Goal: Information Seeking & Learning: Learn about a topic

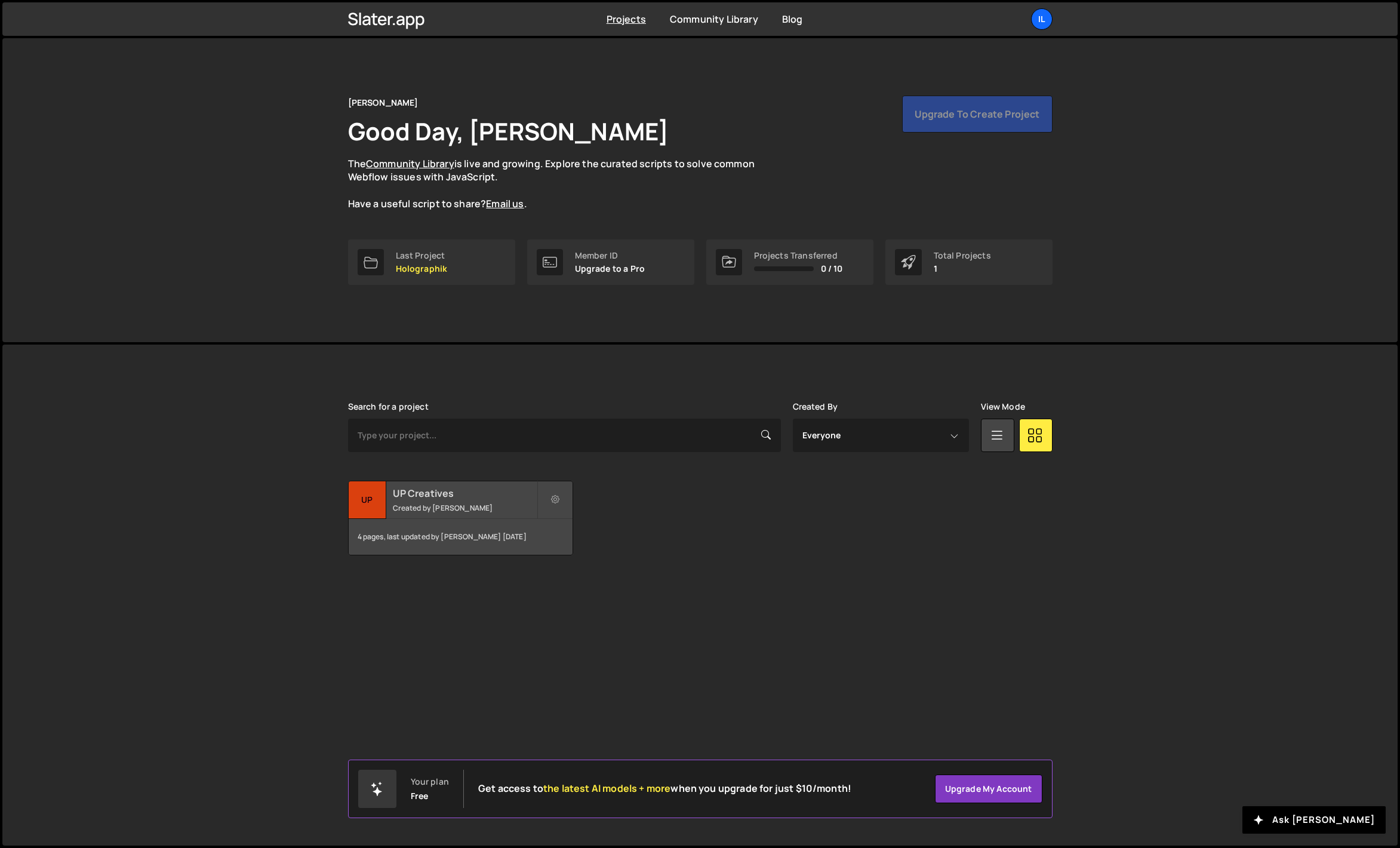
click at [448, 505] on small "Created by Ilja van Eck" at bounding box center [465, 508] width 144 height 10
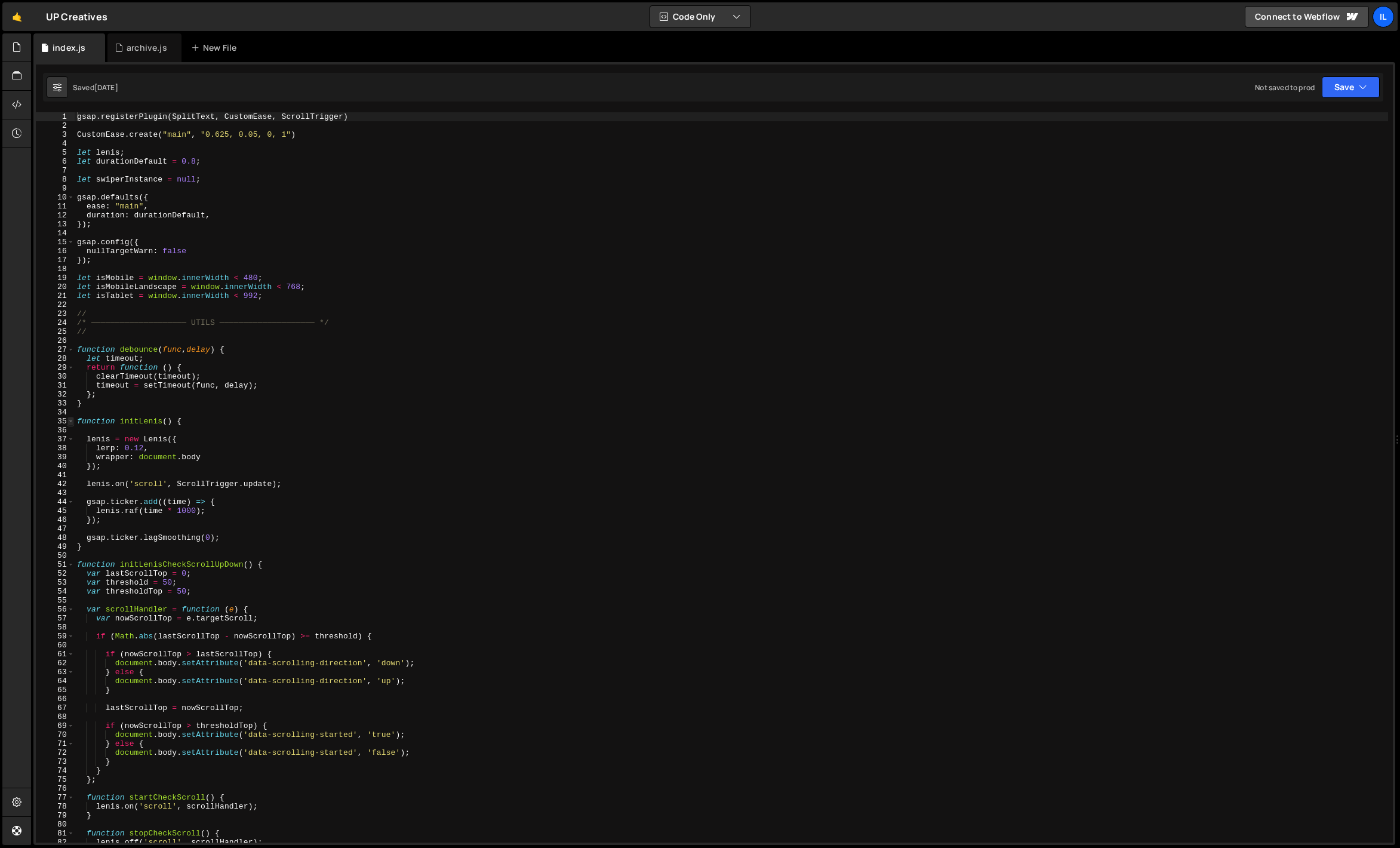
type textarea "gsap.registerPlugin(SplitText, CustomEase, ScrollTrigger)"
click at [71, 417] on span at bounding box center [71, 421] width 7 height 9
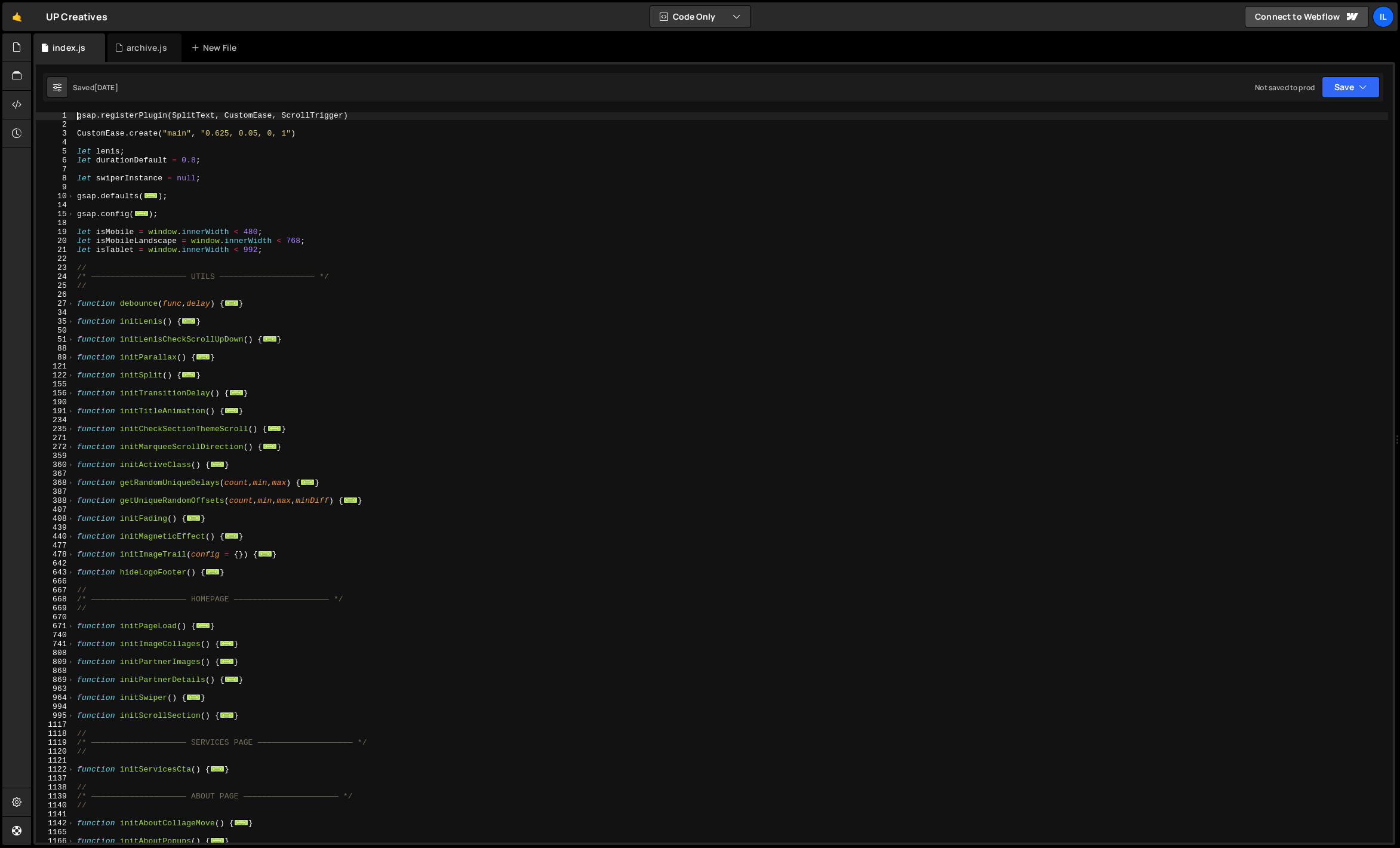
scroll to position [1, 0]
click at [164, 385] on div "gsap . registerPlugin ( SplitText , CustomEase , ScrollTrigger ) CustomEase . c…" at bounding box center [732, 485] width 1313 height 748
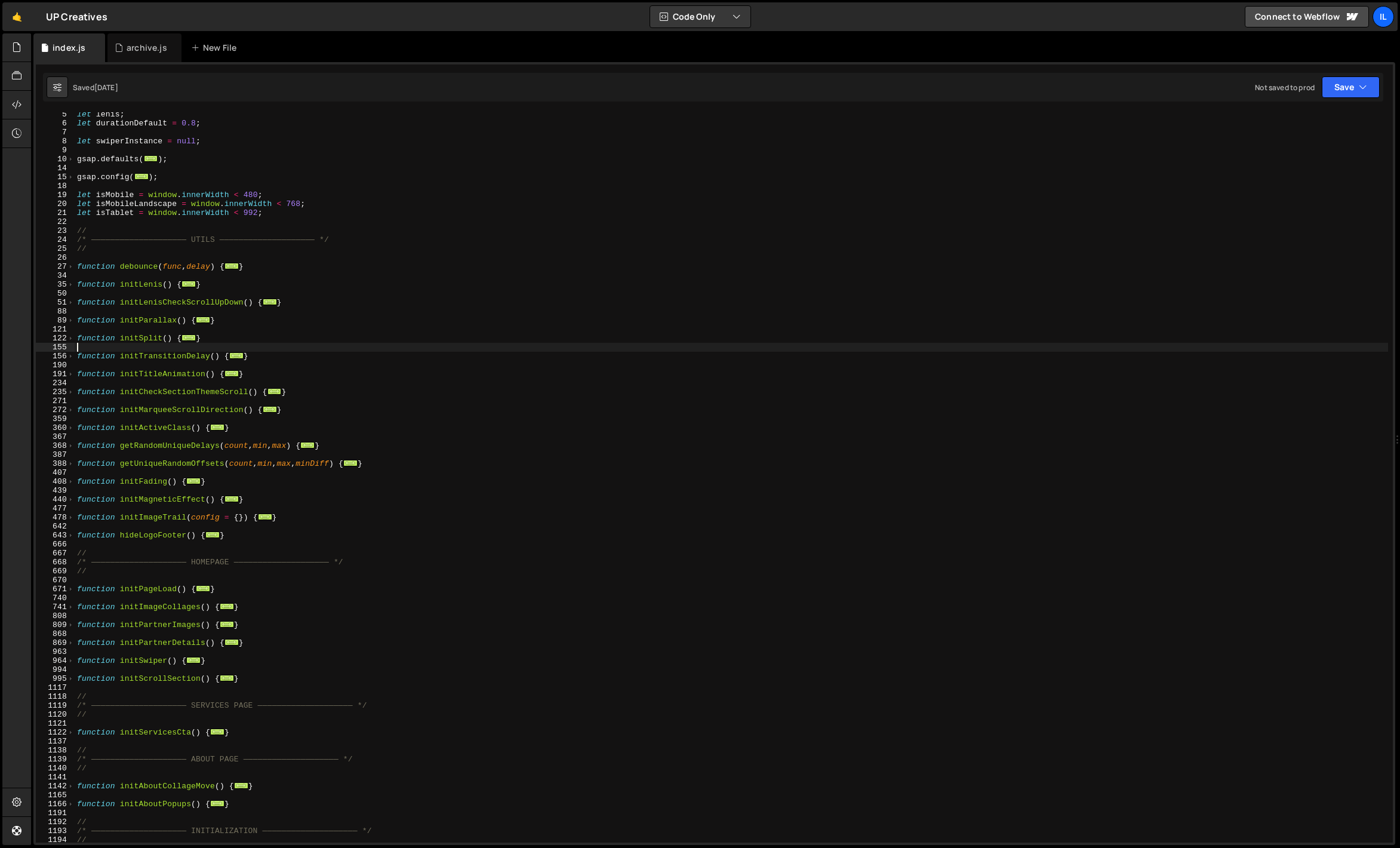
click at [157, 518] on div "let lenis ; let durationDefault = 0.8 ; let swiperInstance = null ; gsap . defa…" at bounding box center [732, 484] width 1313 height 748
type textarea "function initImageTrail(config = {}) {"
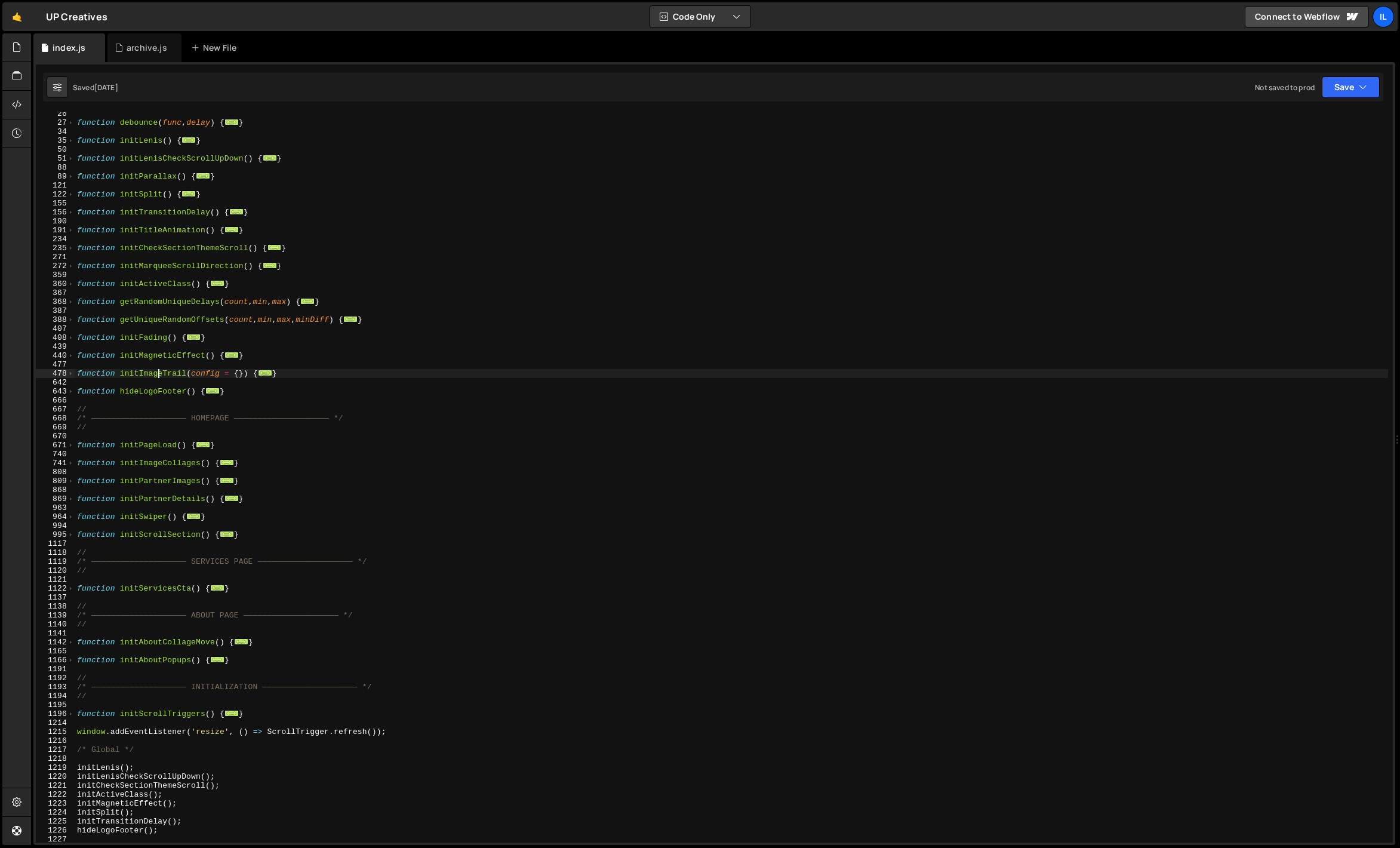
click at [152, 543] on div "function debounce ( func , delay ) { ... } function initLenis ( ) { ... } funct…" at bounding box center [732, 484] width 1313 height 748
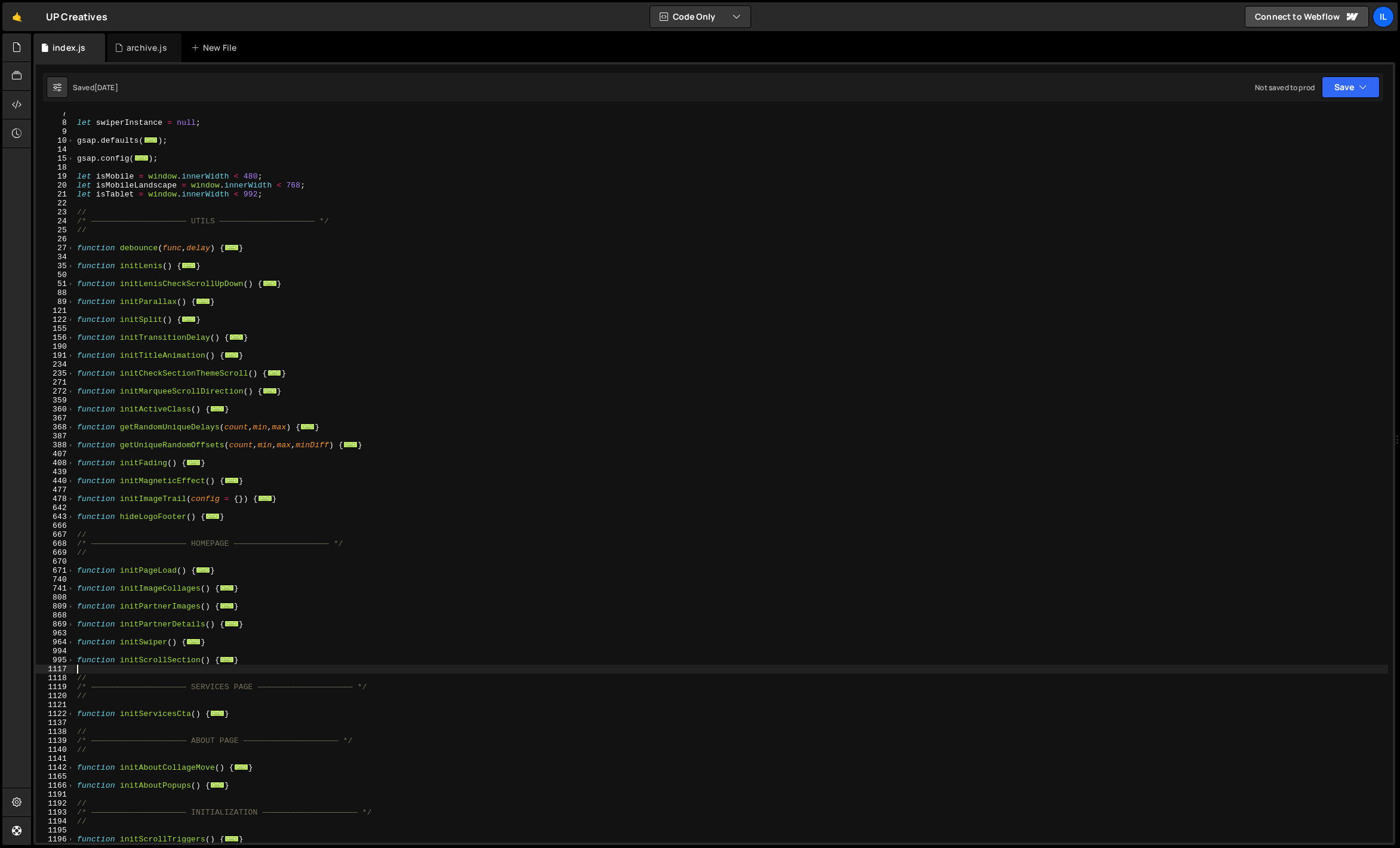
scroll to position [0, 0]
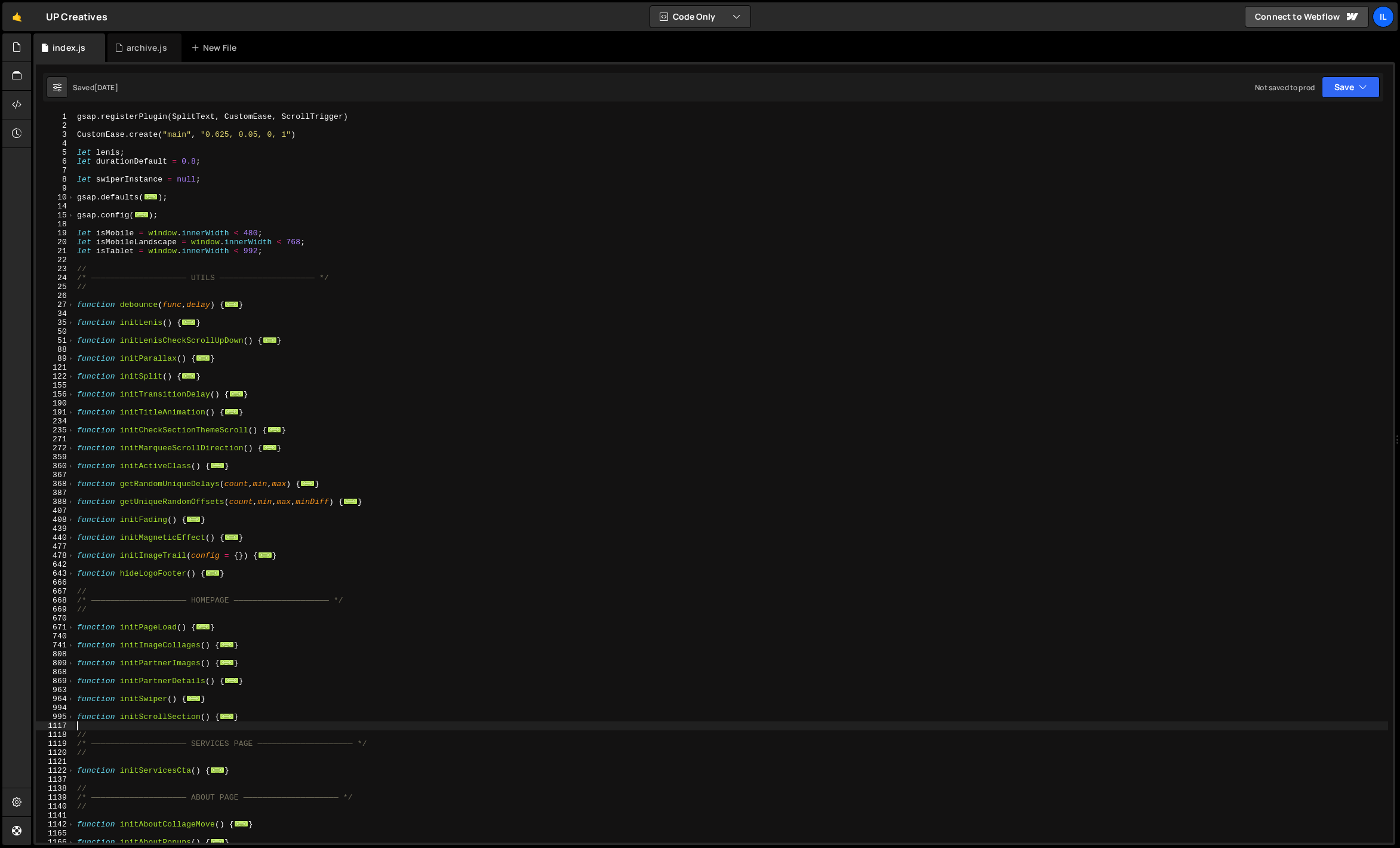
click at [156, 402] on div "gsap . registerPlugin ( SplitText , CustomEase , ScrollTrigger ) CustomEase . c…" at bounding box center [732, 486] width 1313 height 748
click at [68, 520] on span at bounding box center [71, 519] width 7 height 9
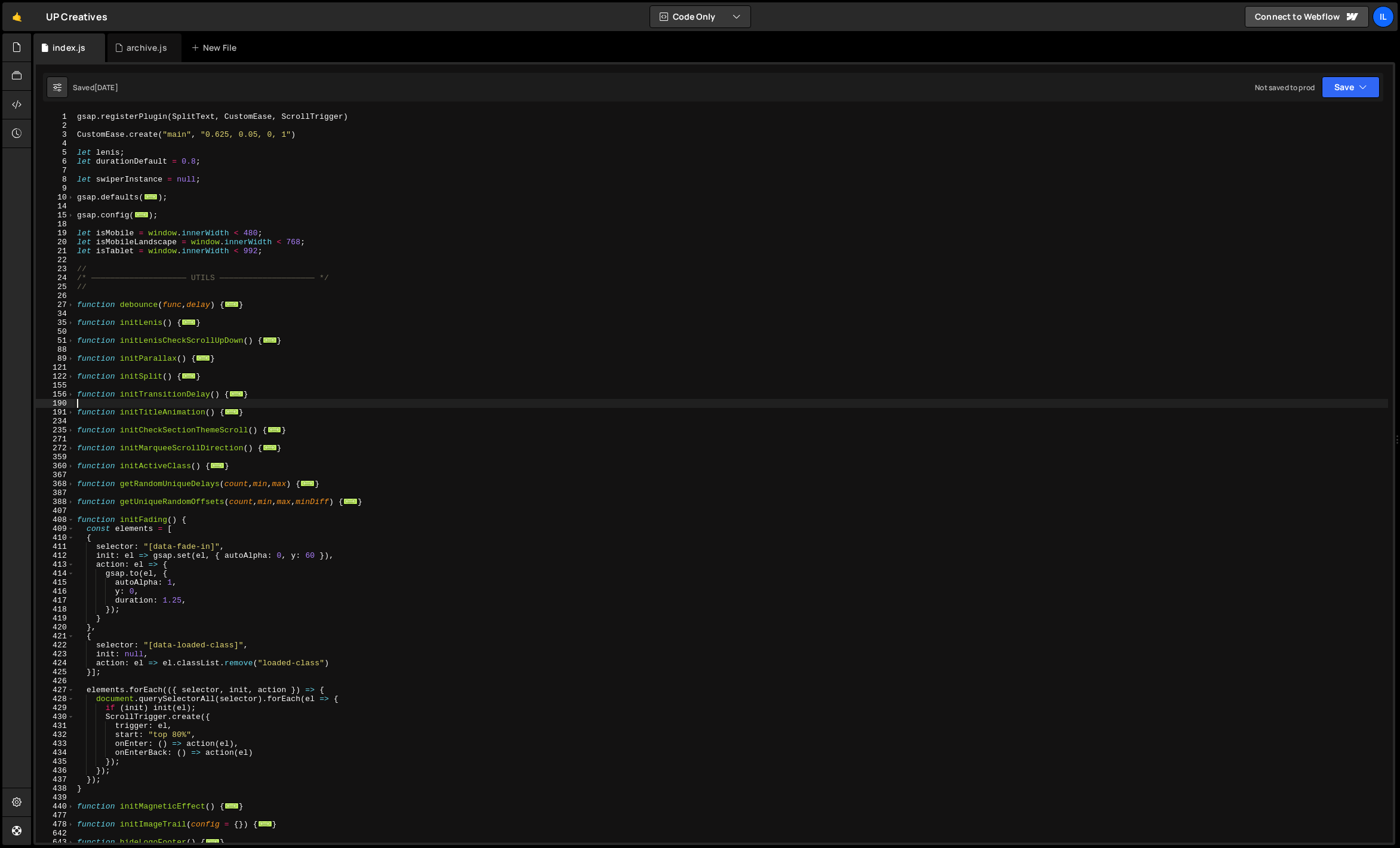
scroll to position [45, 0]
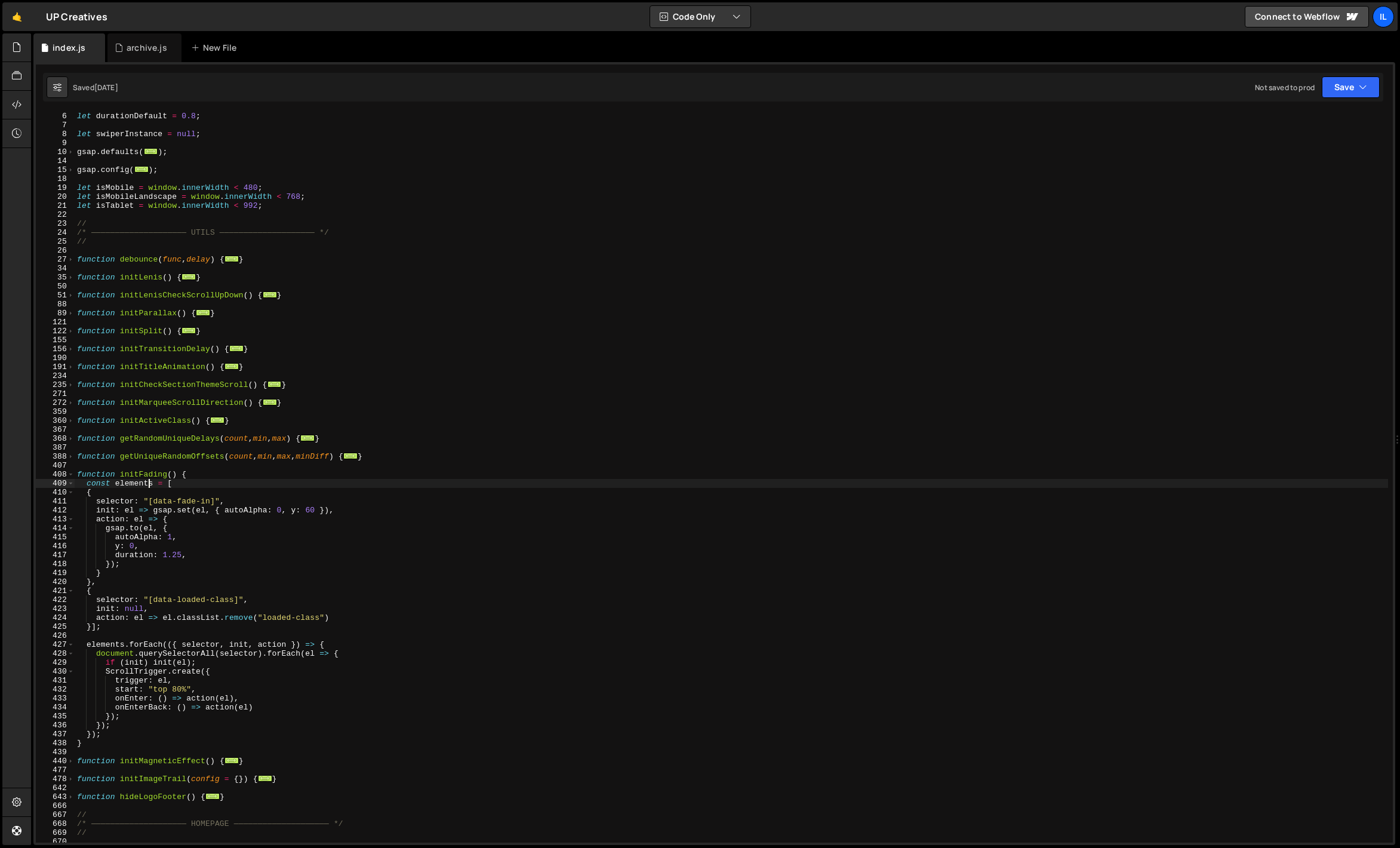
click at [147, 485] on div "let durationDefault = 0.8 ; let swiperInstance = null ; gsap . defaults ( ... )…" at bounding box center [732, 486] width 1313 height 748
click at [179, 497] on div "let durationDefault = 0.8 ; let swiperInstance = null ; gsap . defaults ( ... )…" at bounding box center [732, 486] width 1313 height 748
drag, startPoint x: 213, startPoint y: 500, endPoint x: 150, endPoint y: 499, distance: 63.0
click at [150, 499] on div "let durationDefault = 0.8 ; let swiperInstance = null ; gsap . defaults ( ... )…" at bounding box center [732, 486] width 1313 height 748
click at [183, 533] on div "let durationDefault = 0.8 ; let swiperInstance = null ; gsap . defaults ( ... )…" at bounding box center [732, 486] width 1313 height 748
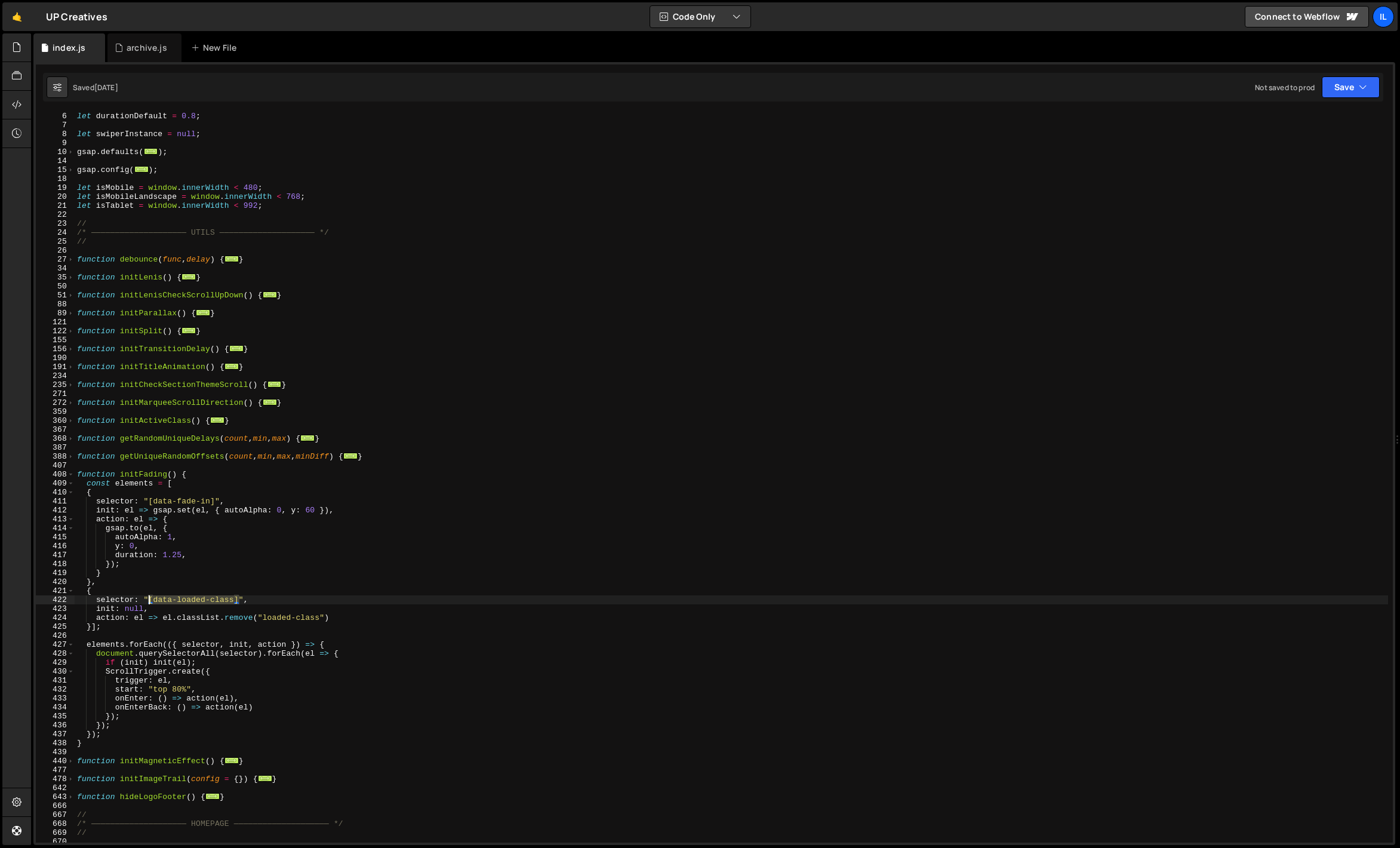
drag, startPoint x: 239, startPoint y: 597, endPoint x: 147, endPoint y: 598, distance: 92.0
click at [147, 598] on div "let durationDefault = 0.8 ; let swiperInstance = null ; gsap . defaults ( ... )…" at bounding box center [732, 486] width 1313 height 748
drag, startPoint x: 321, startPoint y: 620, endPoint x: 260, endPoint y: 617, distance: 61.1
click at [260, 617] on div "let durationDefault = 0.8 ; let swiperInstance = null ; gsap . defaults ( ... )…" at bounding box center [732, 486] width 1313 height 748
click at [260, 614] on div "let durationDefault = 0.8 ; let swiperInstance = null ; gsap . defaults ( ... )…" at bounding box center [732, 477] width 1313 height 730
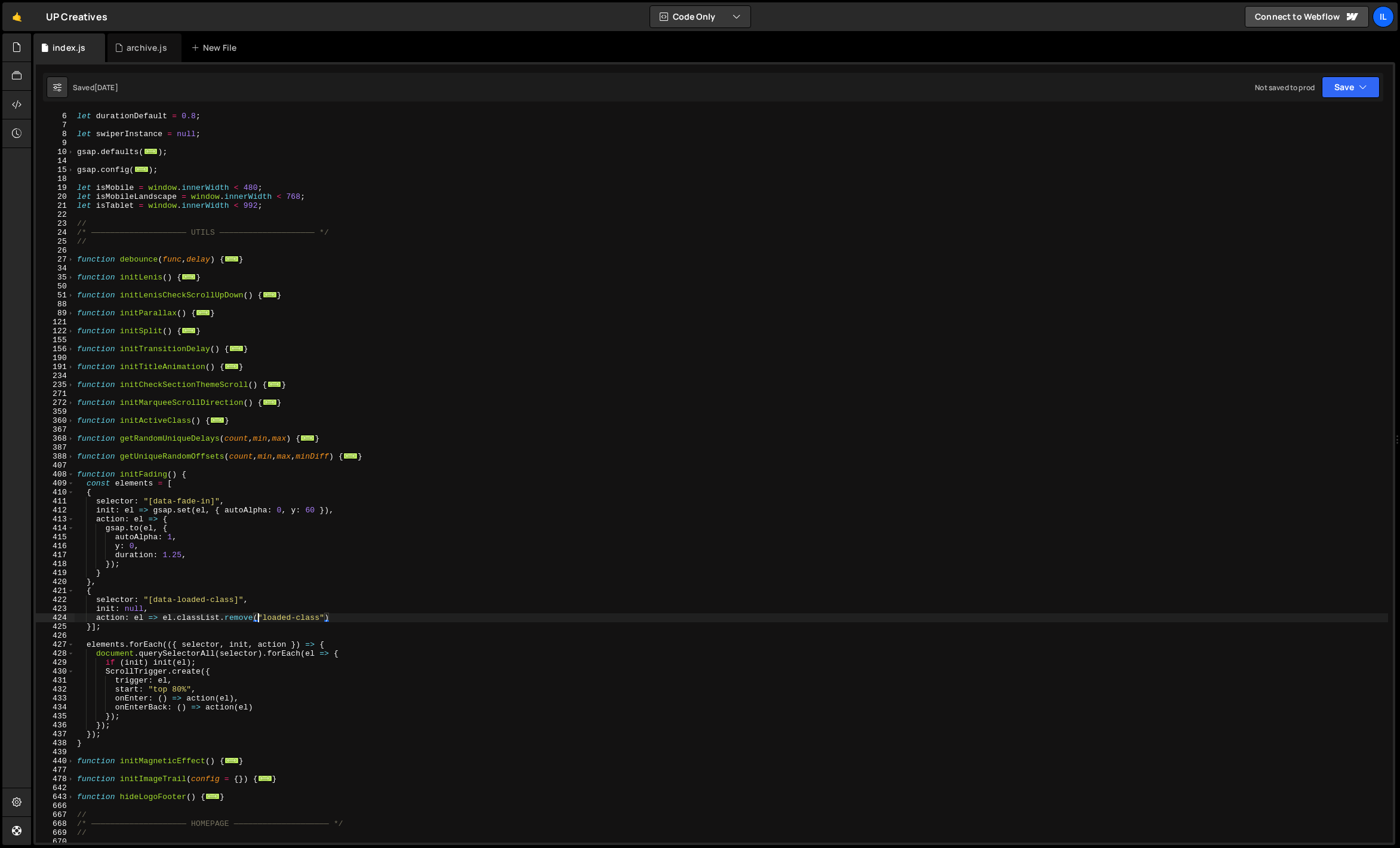
click at [265, 607] on div "let durationDefault = 0.8 ; let swiperInstance = null ; gsap . defaults ( ... )…" at bounding box center [732, 486] width 1313 height 748
click at [73, 474] on span at bounding box center [71, 474] width 7 height 9
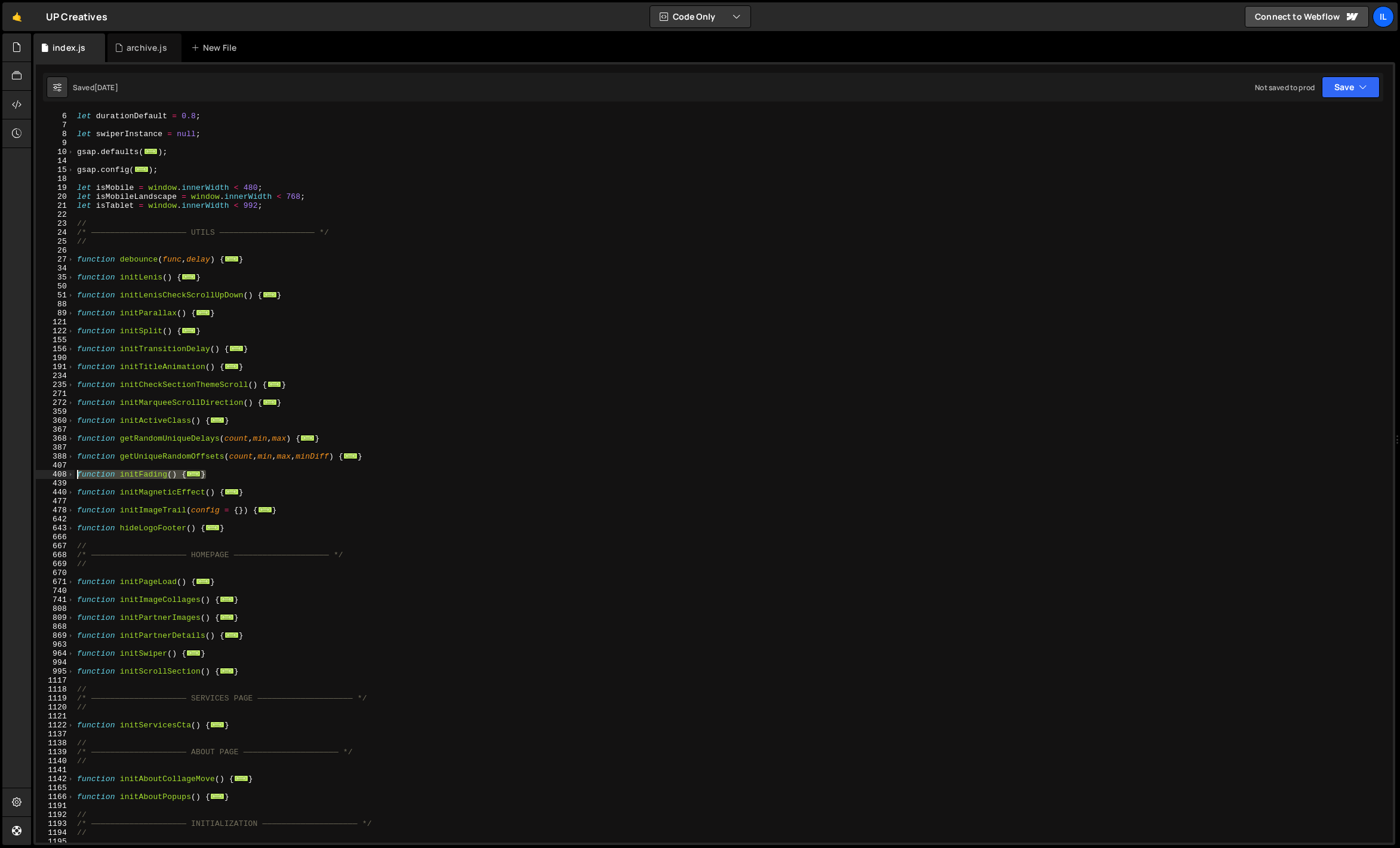
drag, startPoint x: 222, startPoint y: 472, endPoint x: 58, endPoint y: 472, distance: 164.0
click at [58, 472] on div "init: null, 6 7 8 9 10 14 15 18 19 20 21 22 23 24 25 26 27 34 35 50 51 88 89 12…" at bounding box center [714, 477] width 1357 height 730
click at [264, 477] on div "let durationDefault = 0.8 ; let swiperInstance = null ; gsap . defaults ( ... )…" at bounding box center [732, 477] width 1313 height 730
type textarea "}"
click at [166, 505] on div "let durationDefault = 0.8 ; let swiperInstance = null ; gsap . defaults ( ... )…" at bounding box center [732, 486] width 1313 height 748
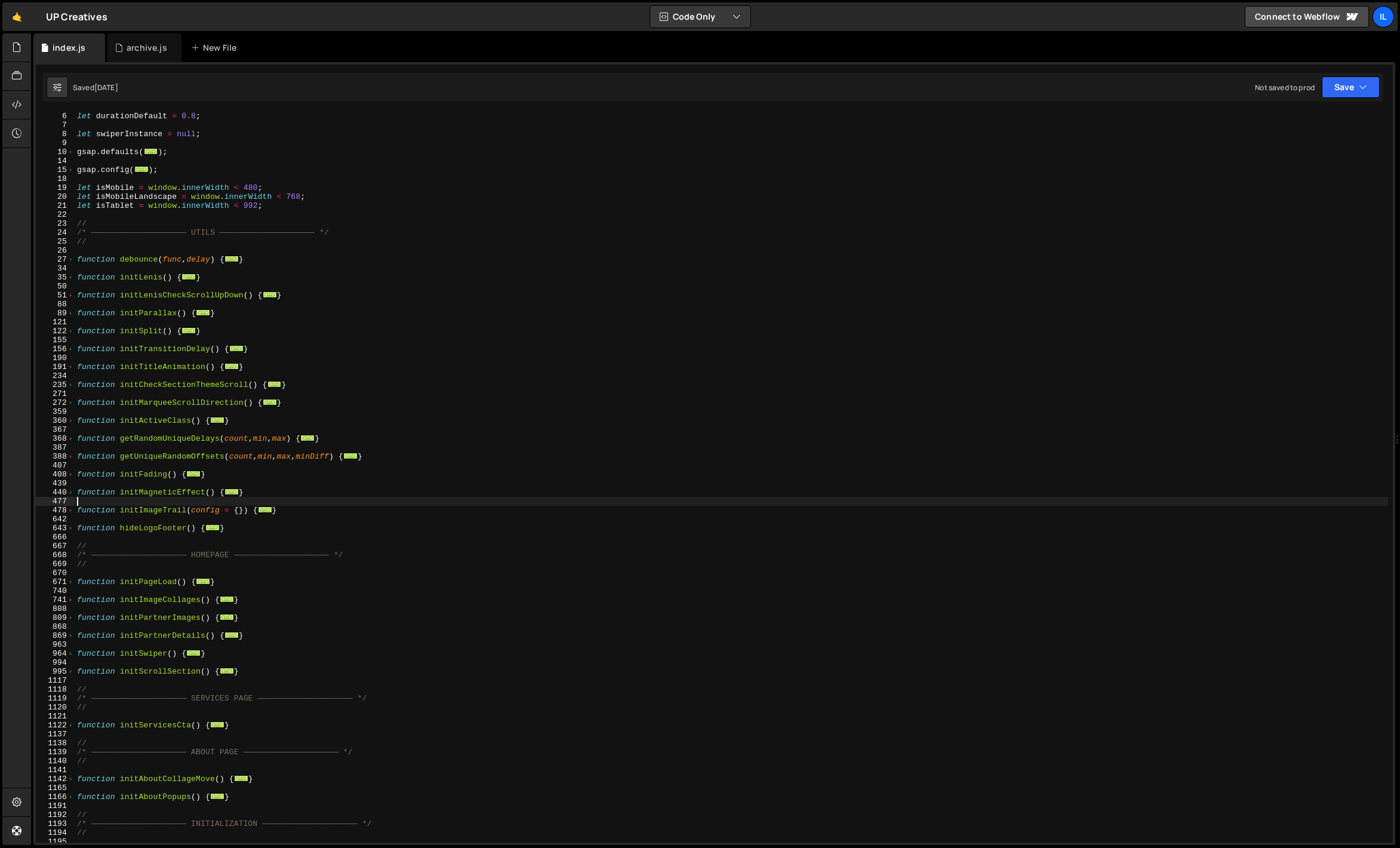
scroll to position [36, 0]
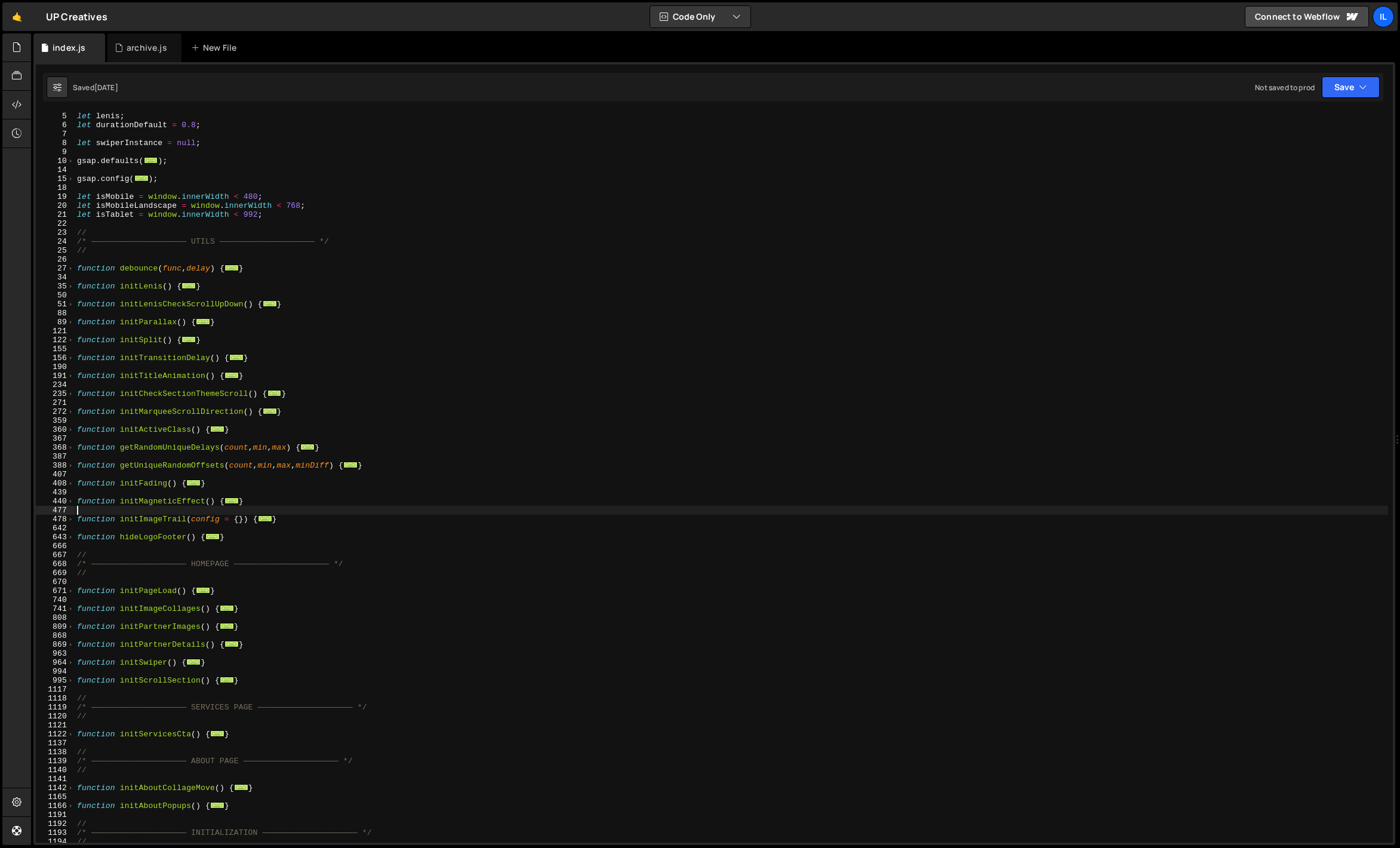
click at [207, 335] on div "let lenis ; let durationDefault = 0.8 ; let swiperInstance = null ; gsap . defa…" at bounding box center [732, 486] width 1313 height 748
type textarea "}"
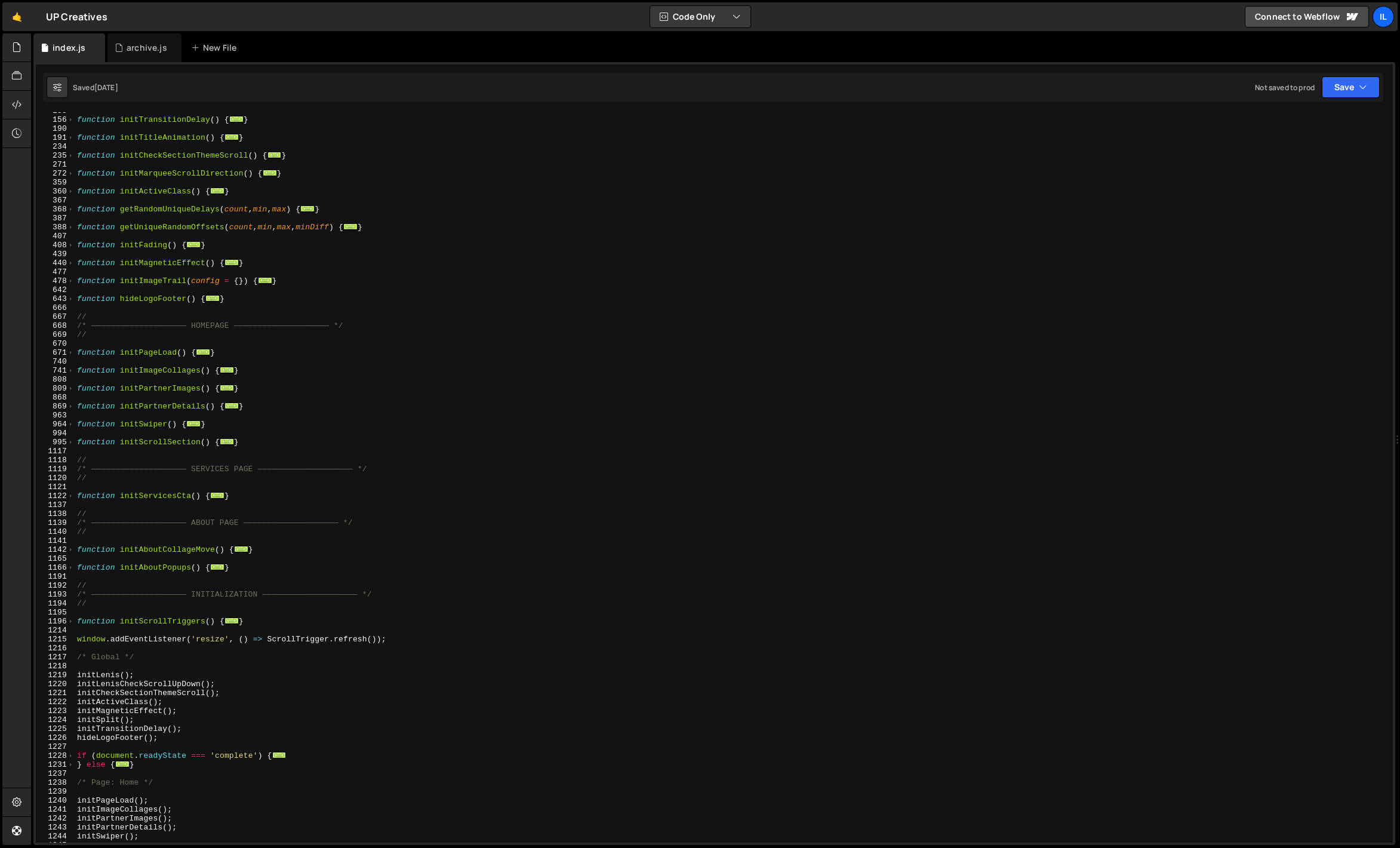
scroll to position [274, 0]
click at [252, 546] on div "function initTransitionDelay ( ) { ... } function initTitleAnimation ( ) { ... …" at bounding box center [732, 480] width 1313 height 748
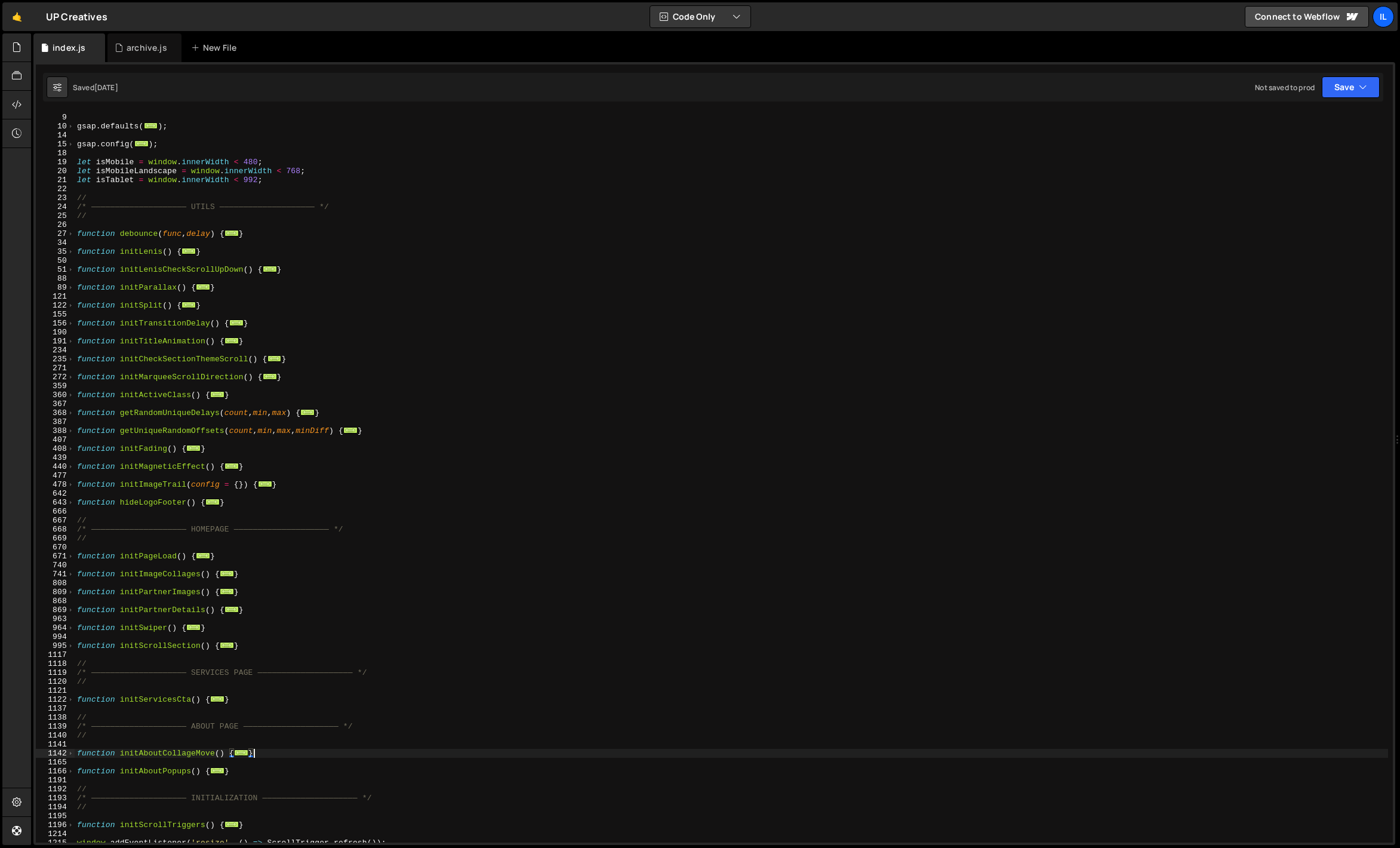
scroll to position [71, 0]
click at [73, 307] on span at bounding box center [71, 305] width 7 height 9
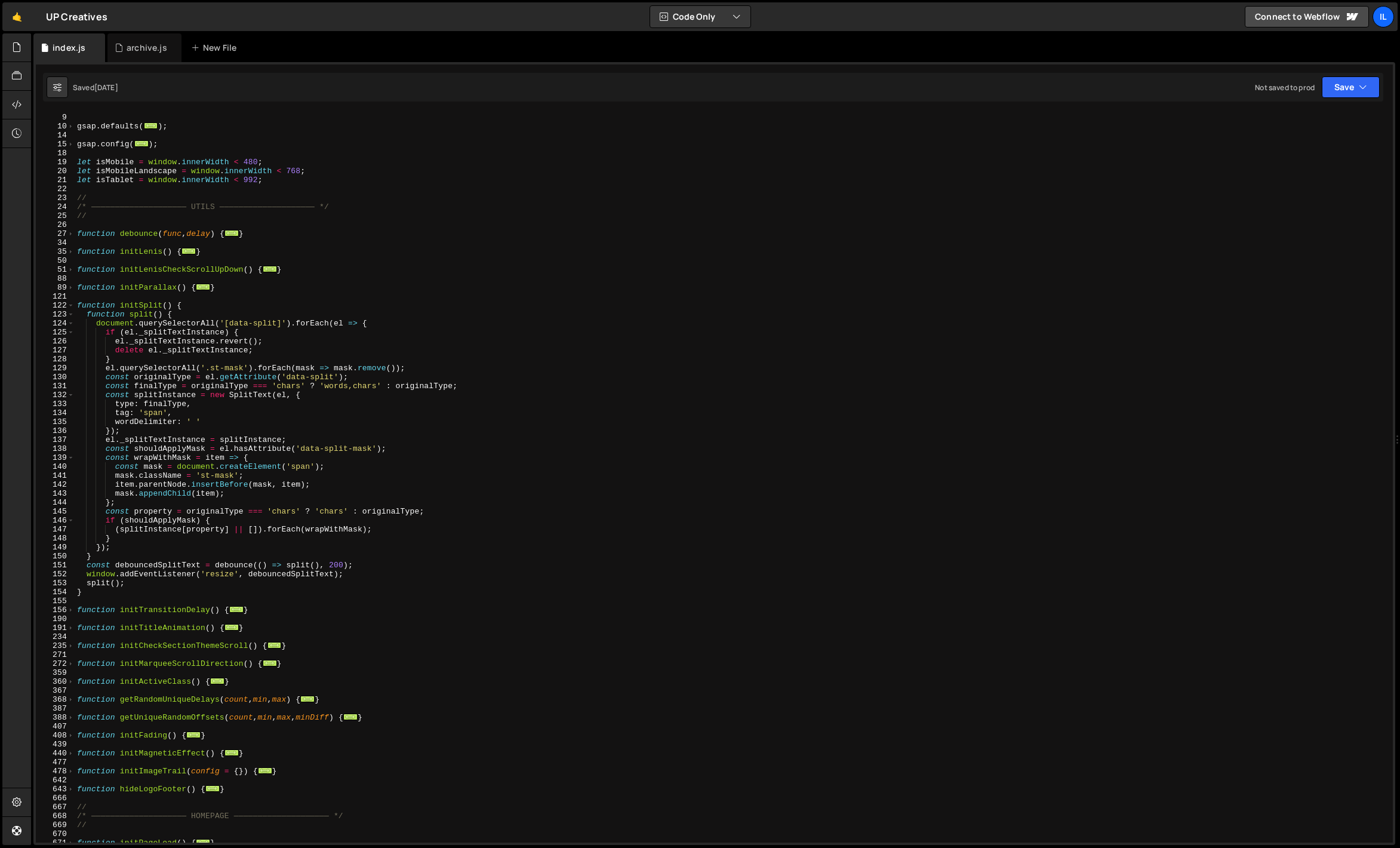
click at [83, 593] on div "let swiperInstance = null ; gsap . defaults ( ... ) ; gsap . config ( ... ) ; l…" at bounding box center [732, 478] width 1313 height 748
click at [70, 307] on span at bounding box center [71, 305] width 7 height 9
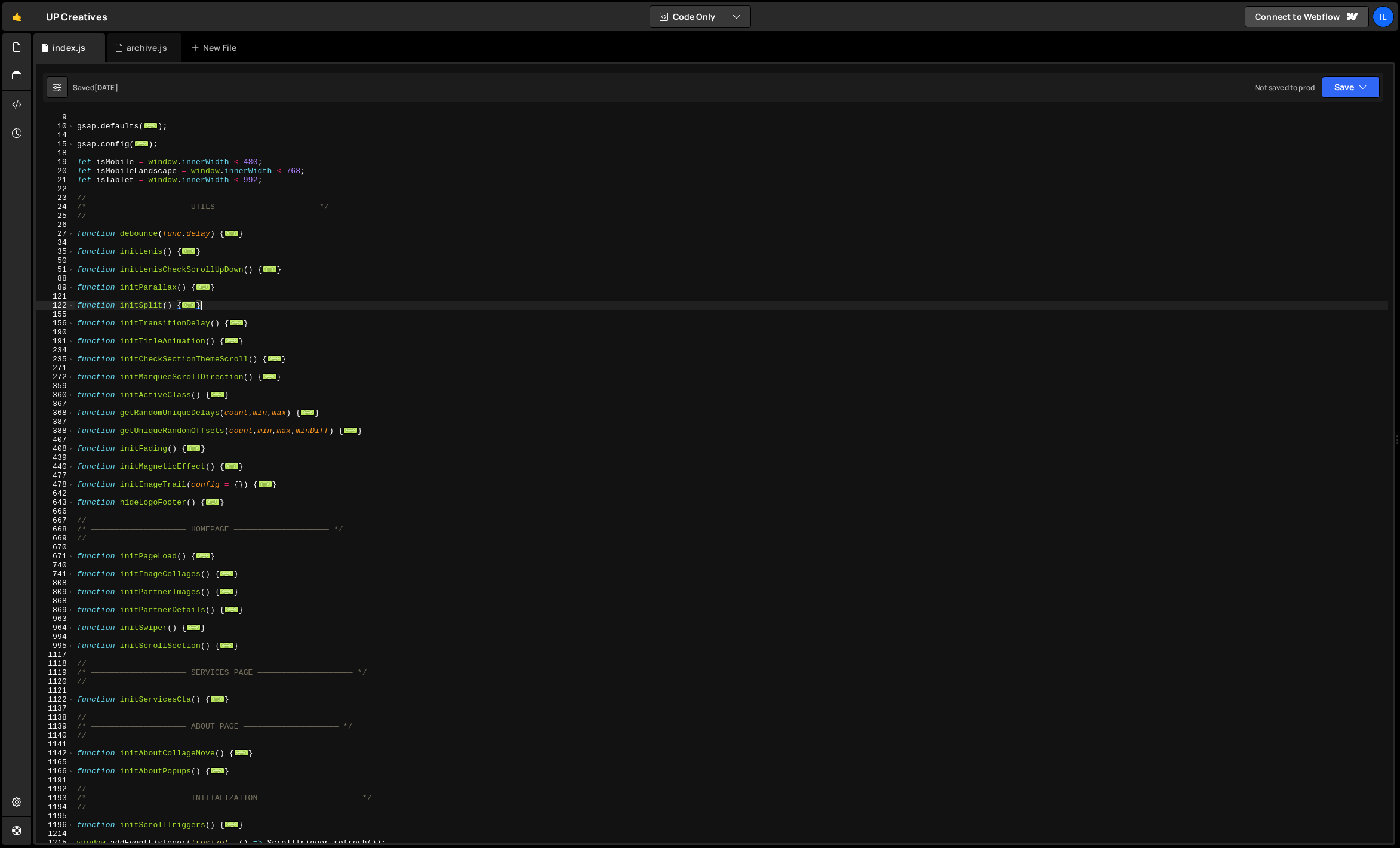
click at [114, 390] on div "let swiperInstance = null ; gsap . defaults ( ... ) ; gsap . config ( ... ) ; l…" at bounding box center [732, 478] width 1313 height 748
click at [73, 326] on span at bounding box center [71, 323] width 7 height 9
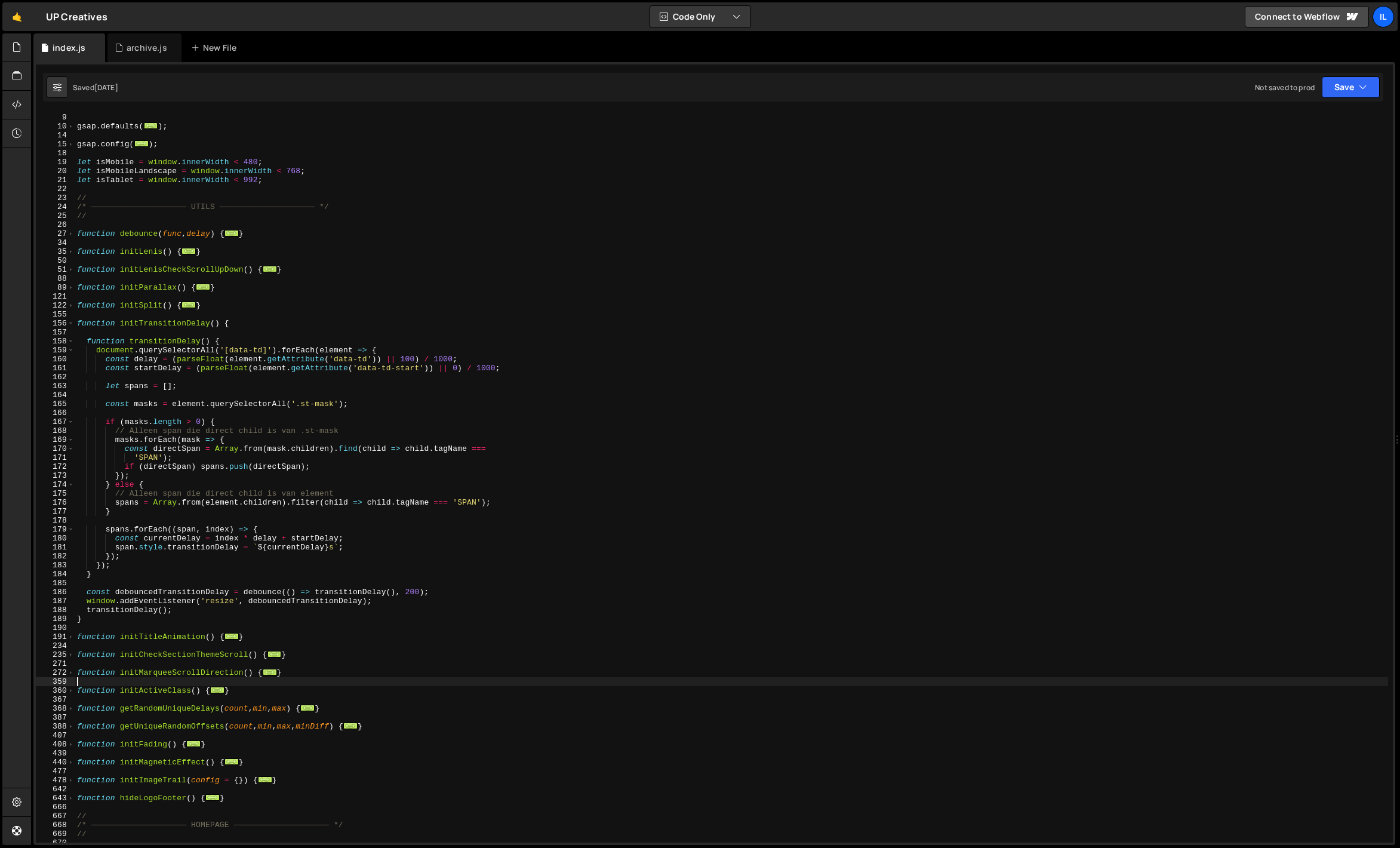
click at [231, 341] on div "let swiperInstance = null ; gsap . defaults ( ... ) ; gsap . config ( ... ) ; l…" at bounding box center [732, 478] width 1313 height 748
click at [361, 372] on div "let swiperInstance = null ; gsap . defaults ( ... ) ; gsap . config ( ... ) ; l…" at bounding box center [732, 478] width 1313 height 748
type textarea "const startDelay = (parseFloat(element.getAttribute('data-td-start')) || 0) / 1…"
click at [348, 381] on div "let swiperInstance = null ; gsap . defaults ( ... ) ; gsap . config ( ... ) ; l…" at bounding box center [732, 478] width 1313 height 748
drag, startPoint x: 420, startPoint y: 368, endPoint x: 360, endPoint y: 370, distance: 60.0
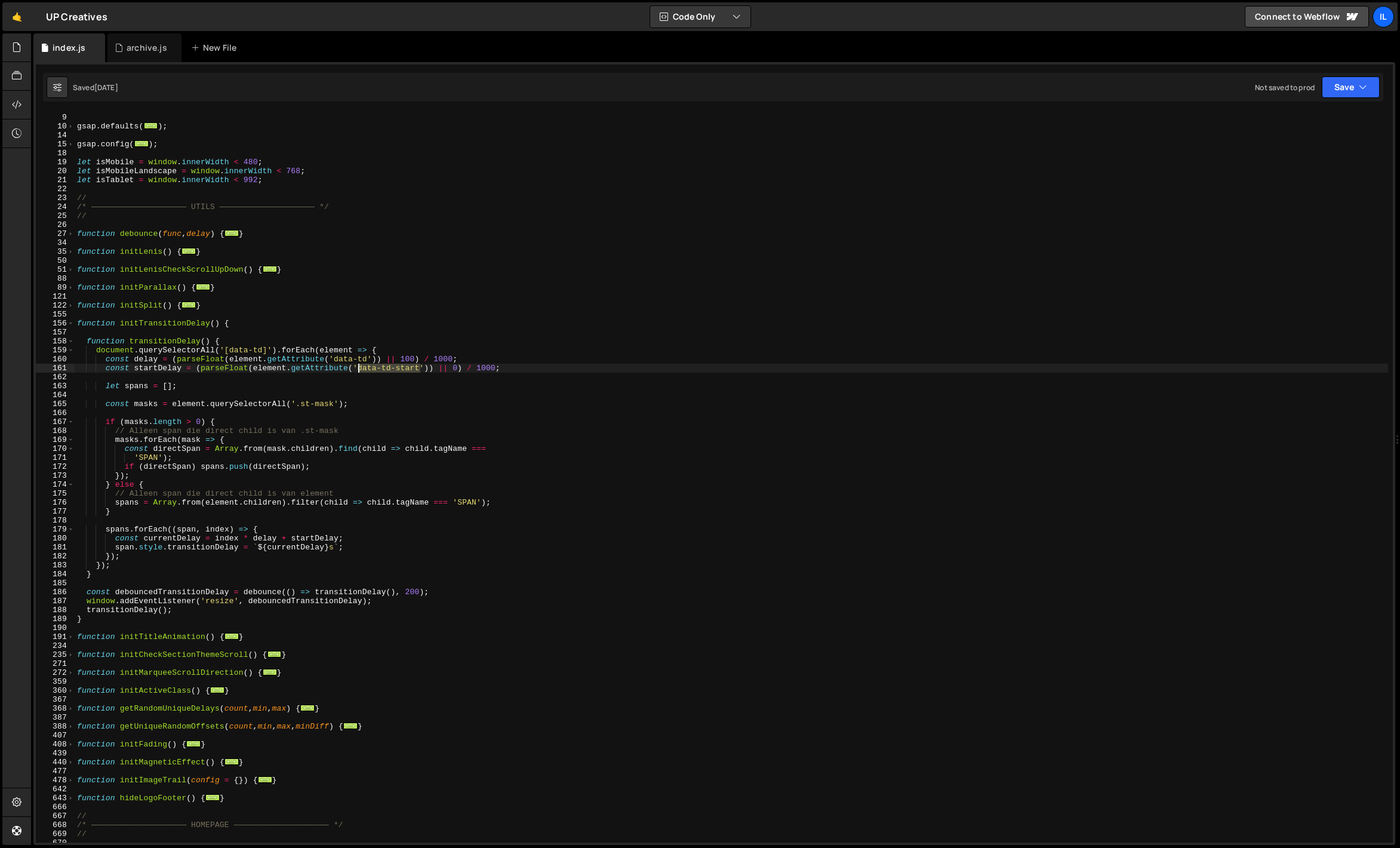
click at [360, 370] on div "let swiperInstance = null ; gsap . defaults ( ... ) ; gsap . config ( ... ) ; l…" at bounding box center [732, 478] width 1313 height 748
type textarea "const startDelay = (parseFloat(element.getAttribute('data-td-start')) || 0) / 1…"
click at [353, 377] on div "let swiperInstance = null ; gsap . defaults ( ... ) ; gsap . config ( ... ) ; l…" at bounding box center [732, 478] width 1313 height 748
click at [72, 325] on span at bounding box center [71, 323] width 7 height 9
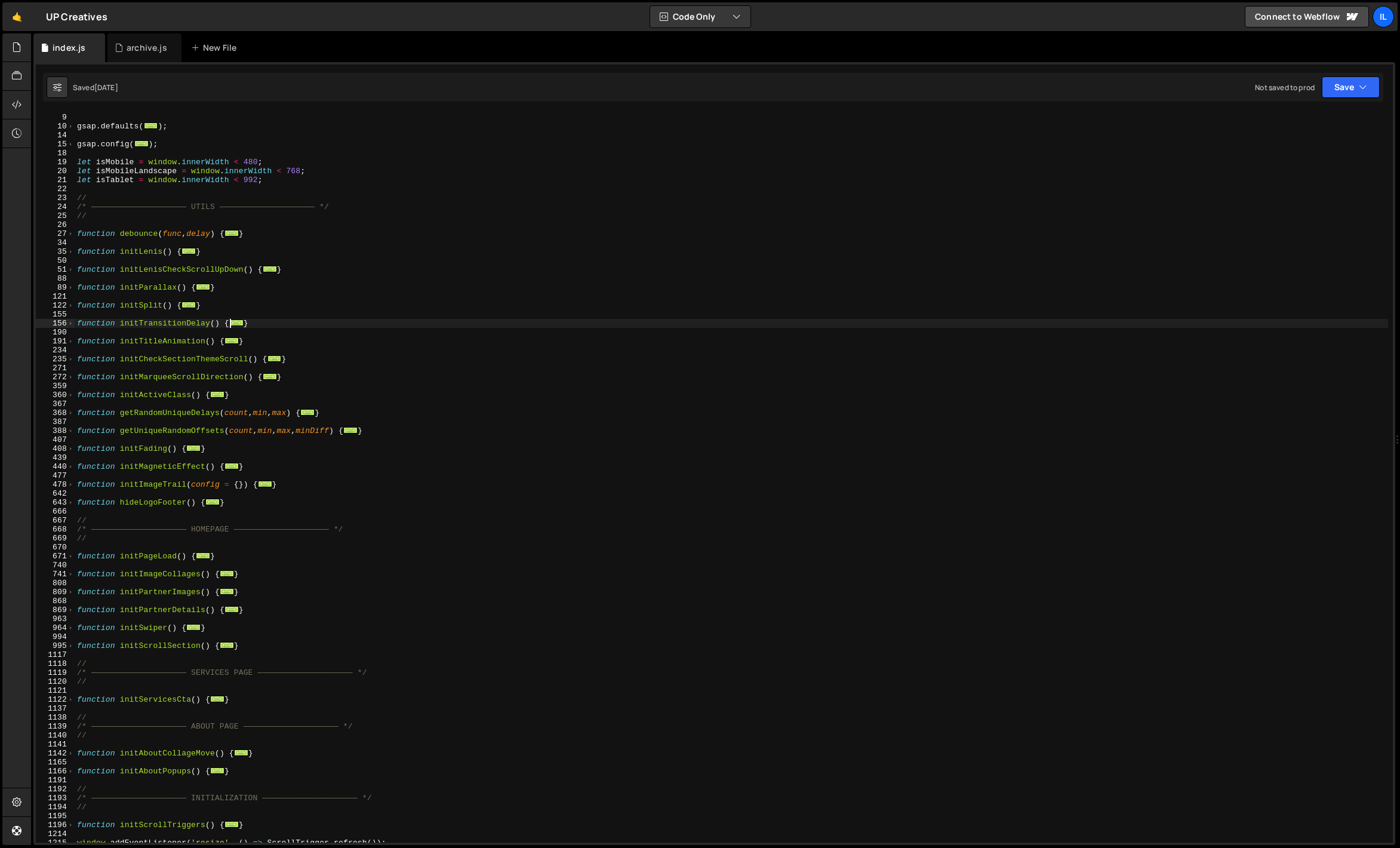
click at [96, 322] on div "let swiperInstance = null ; gsap . defaults ( ... ) ; gsap . config ( ... ) ; l…" at bounding box center [732, 478] width 1313 height 748
click at [179, 320] on div "let swiperInstance = null ; gsap . defaults ( ... ) ; gsap . config ( ... ) ; l…" at bounding box center [732, 478] width 1313 height 748
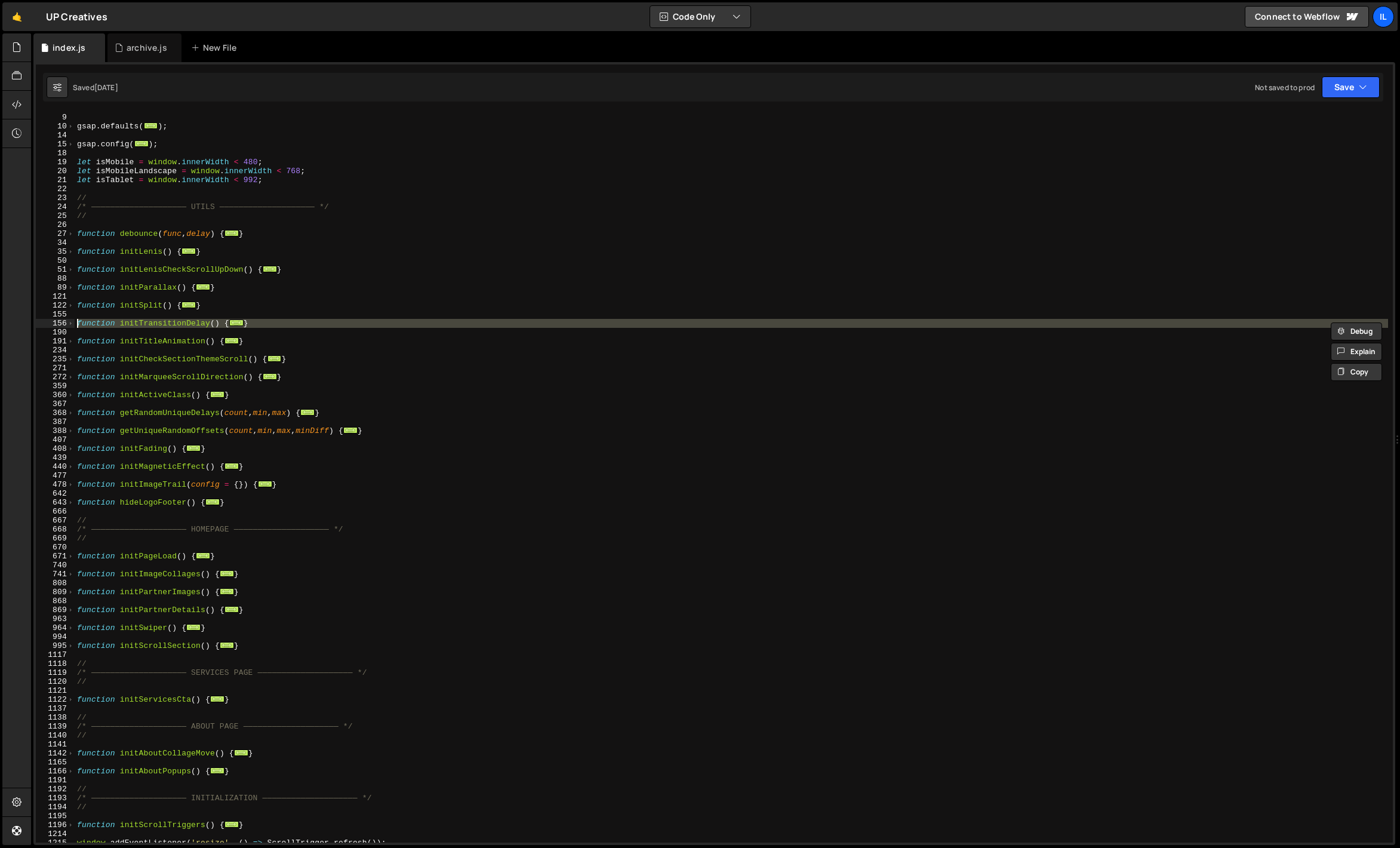
click at [179, 320] on div "let swiperInstance = null ; gsap . defaults ( ... ) ; gsap . config ( ... ) ; l…" at bounding box center [732, 478] width 1313 height 748
click at [156, 320] on div "let swiperInstance = null ; gsap . defaults ( ... ) ; gsap . config ( ... ) ; l…" at bounding box center [732, 477] width 1313 height 730
type textarea "function initTransitionDelay() {"
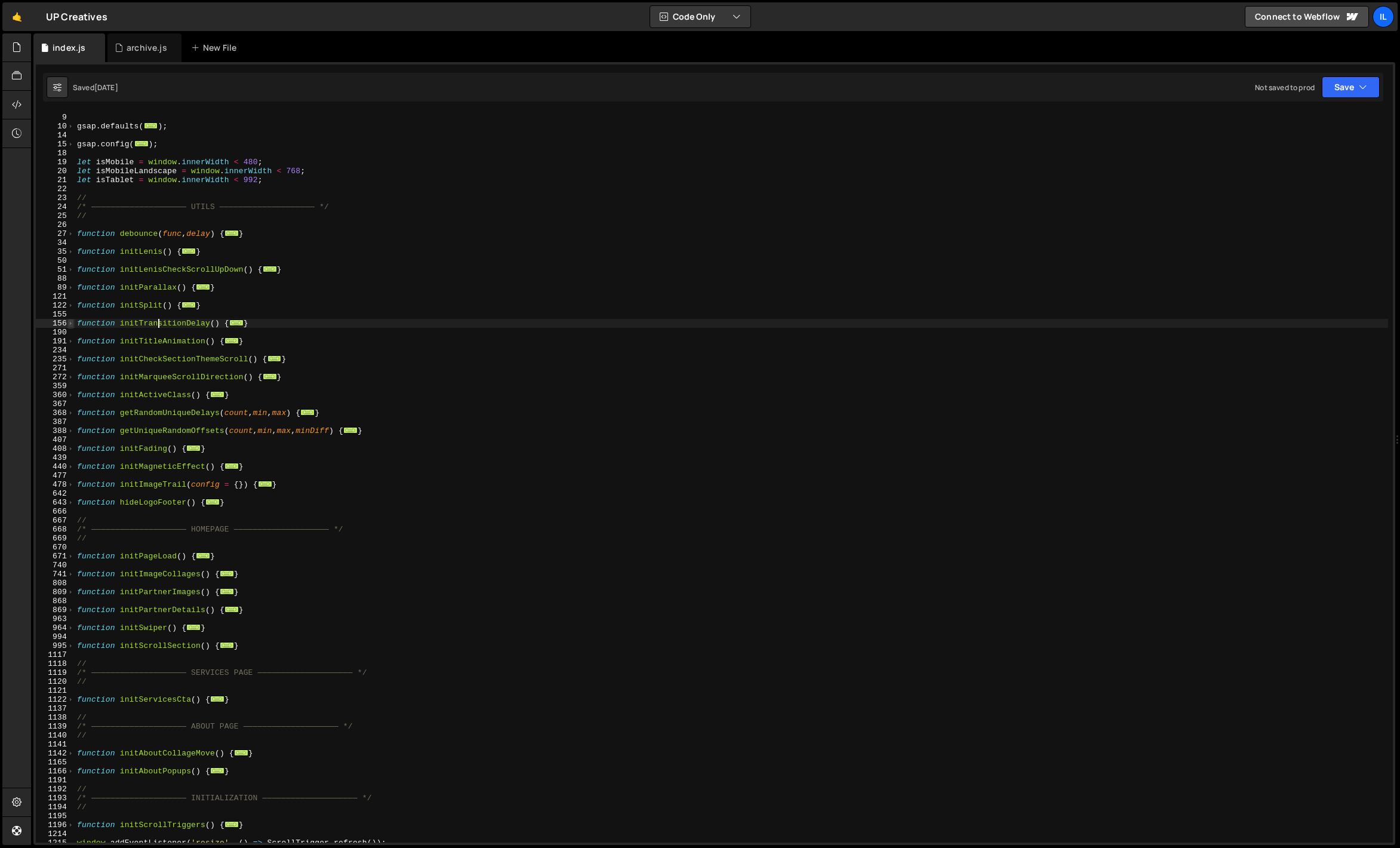
click at [71, 322] on span at bounding box center [71, 323] width 7 height 9
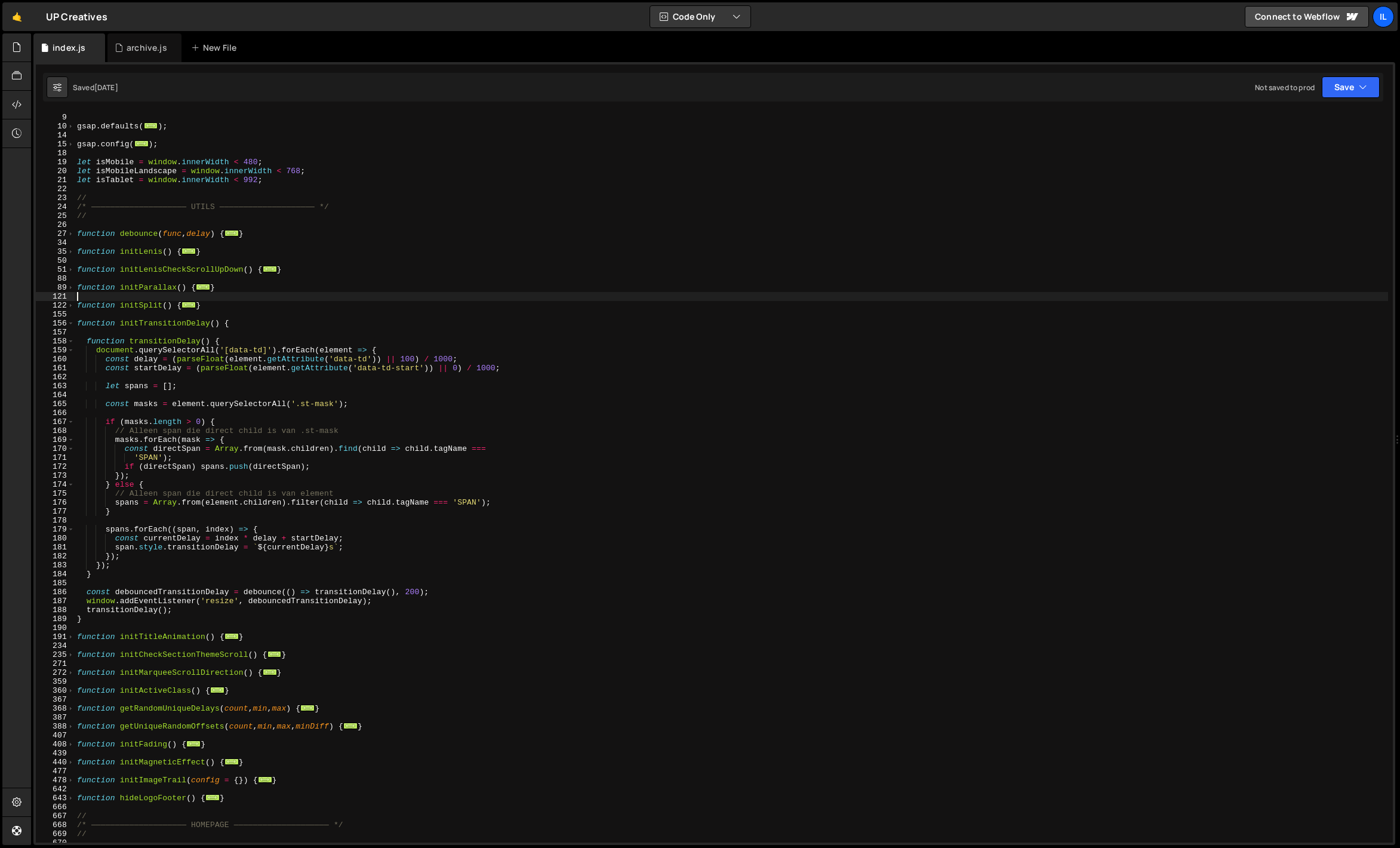
click at [209, 296] on div "let swiperInstance = null ; gsap . defaults ( ... ) ; gsap . config ( ... ) ; l…" at bounding box center [732, 478] width 1313 height 748
click at [71, 320] on span at bounding box center [71, 323] width 7 height 9
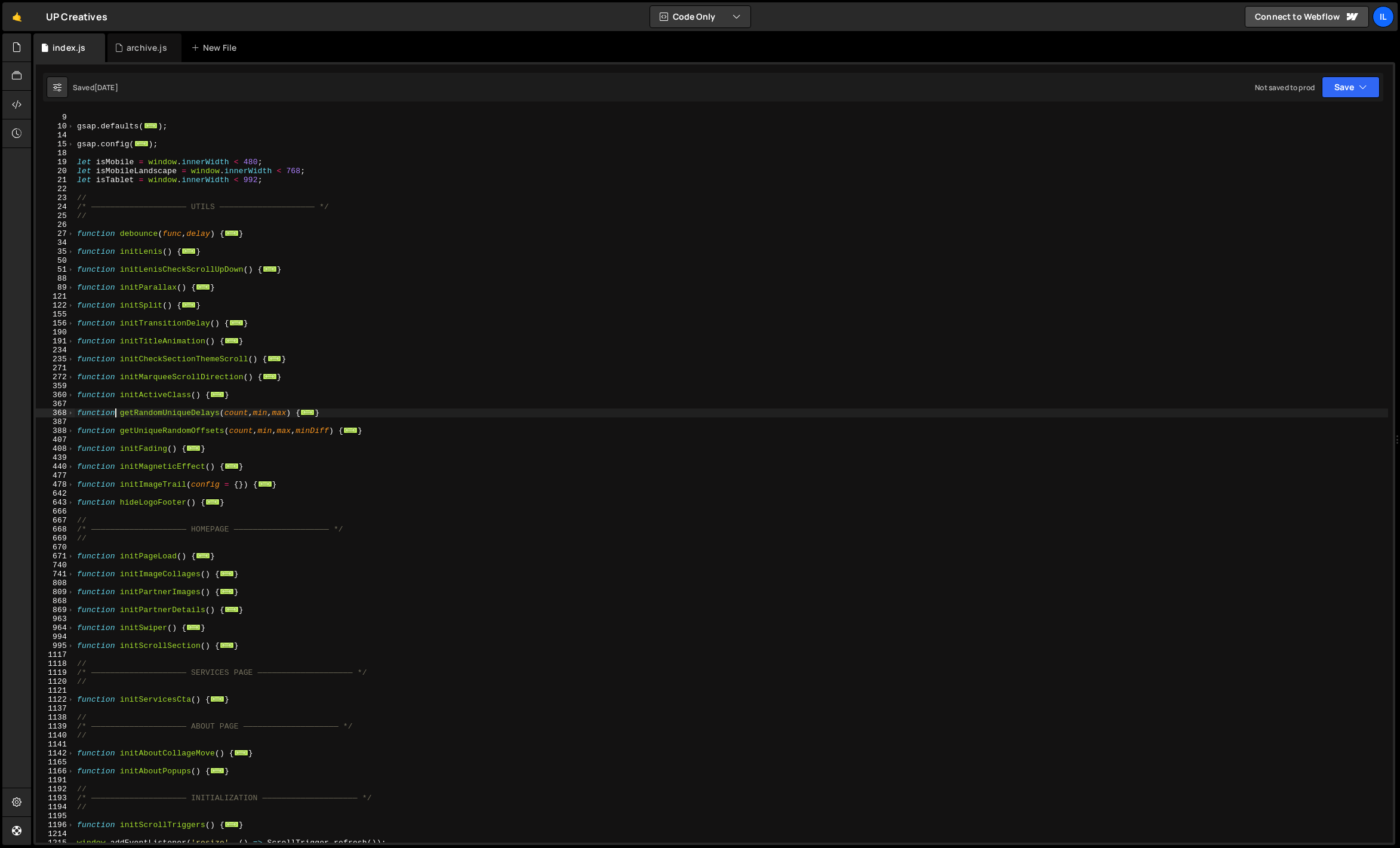
click at [114, 410] on div "let swiperInstance = null ; gsap . defaults ( ... ) ; gsap . config ( ... ) ; l…" at bounding box center [732, 478] width 1313 height 748
click at [147, 375] on div "let swiperInstance = null ; gsap . defaults ( ... ) ; gsap . config ( ... ) ; l…" at bounding box center [732, 478] width 1313 height 748
click at [141, 283] on div "let swiperInstance = null ; gsap . defaults ( ... ) ; gsap . config ( ... ) ; l…" at bounding box center [732, 478] width 1313 height 748
type textarea "function initParallax() {"
click at [115, 289] on div "let swiperInstance = null ; gsap . defaults ( ... ) ; gsap . config ( ... ) ; l…" at bounding box center [732, 478] width 1313 height 748
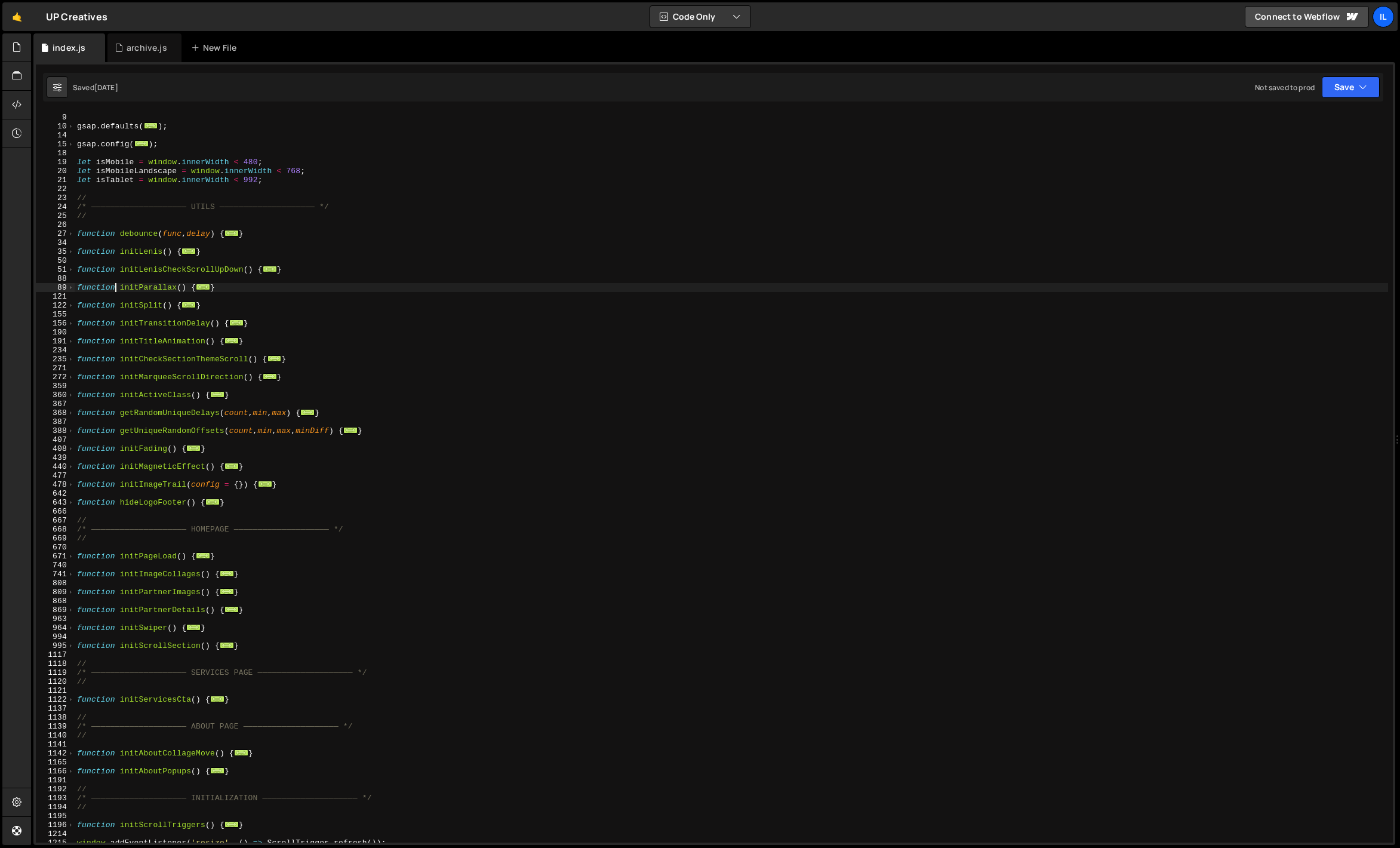
click at [115, 274] on div "let swiperInstance = null ; gsap . defaults ( ... ) ; gsap . config ( ... ) ; l…" at bounding box center [732, 478] width 1313 height 748
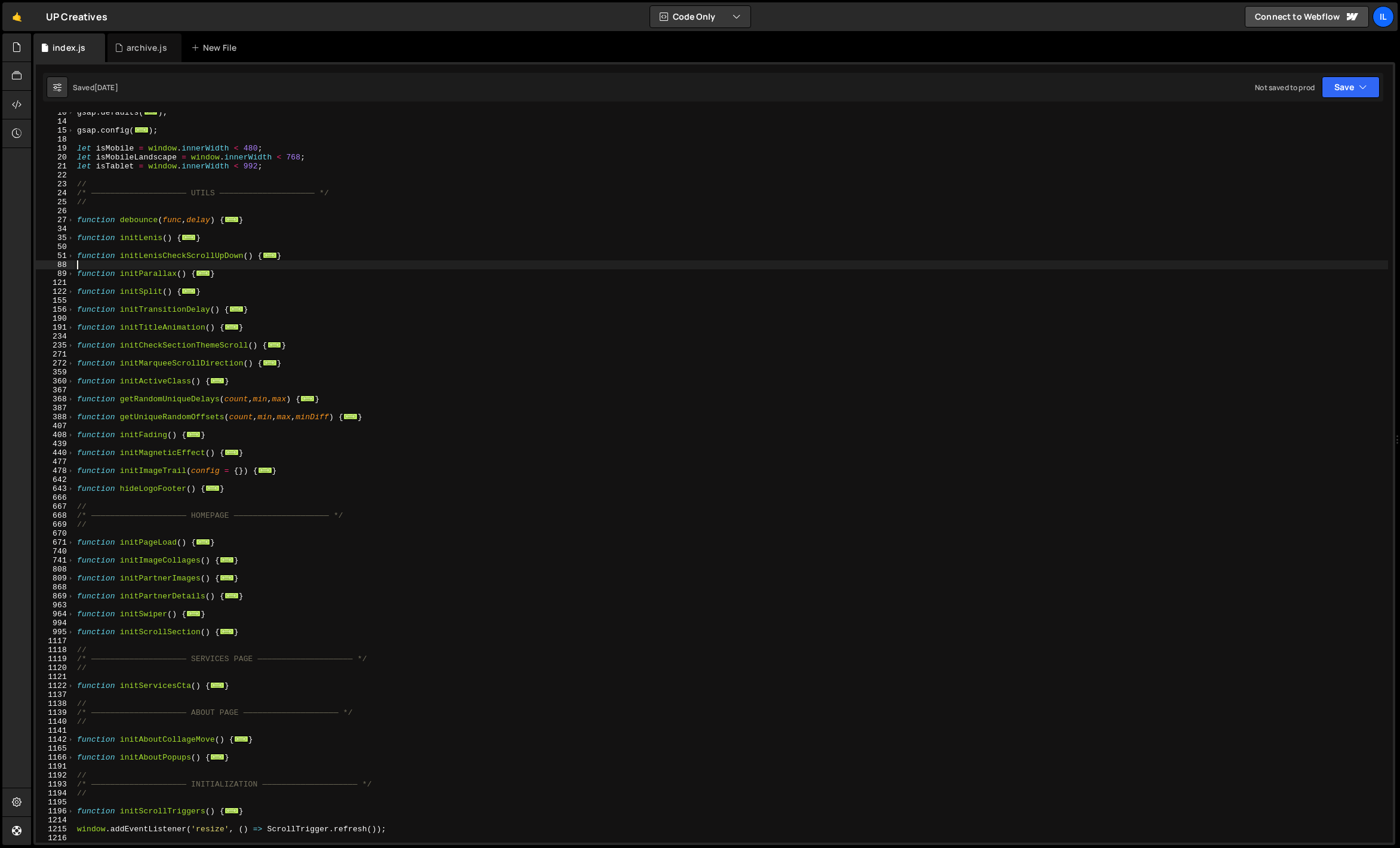
scroll to position [103, 0]
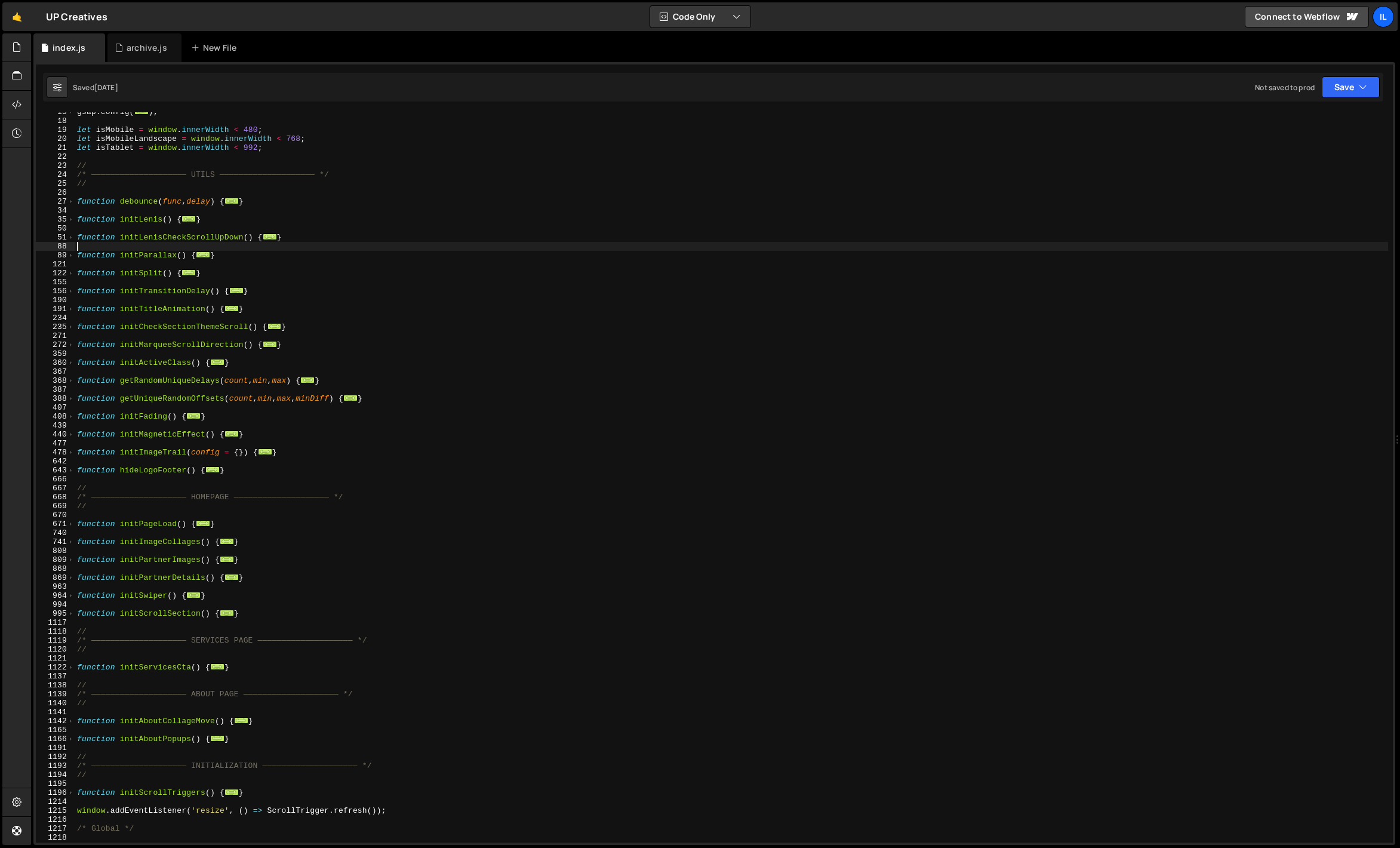
click at [135, 472] on div "gsap . config ( ... ) ; let isMobile = window . innerWidth < 480 ; let isMobile…" at bounding box center [732, 481] width 1313 height 748
type textarea "function hideLogoFooter() {"
click at [128, 480] on div "gsap . config ( ... ) ; let isMobile = window . innerWidth < 480 ; let isMobile…" at bounding box center [732, 481] width 1313 height 748
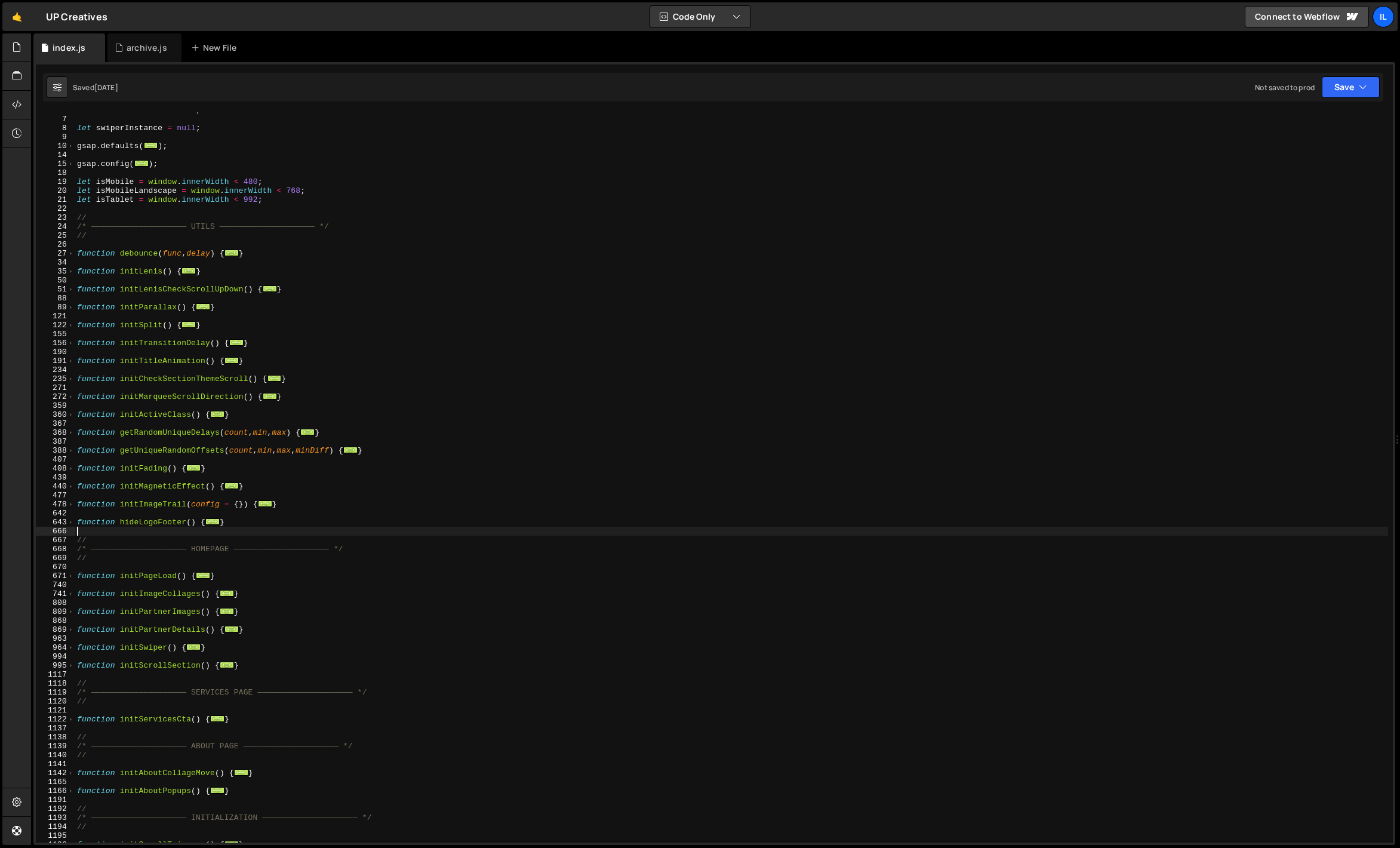
click at [128, 480] on div "let durationDefault = 0.8 ; let swiperInstance = null ; gsap . defaults ( ... )…" at bounding box center [732, 480] width 1313 height 748
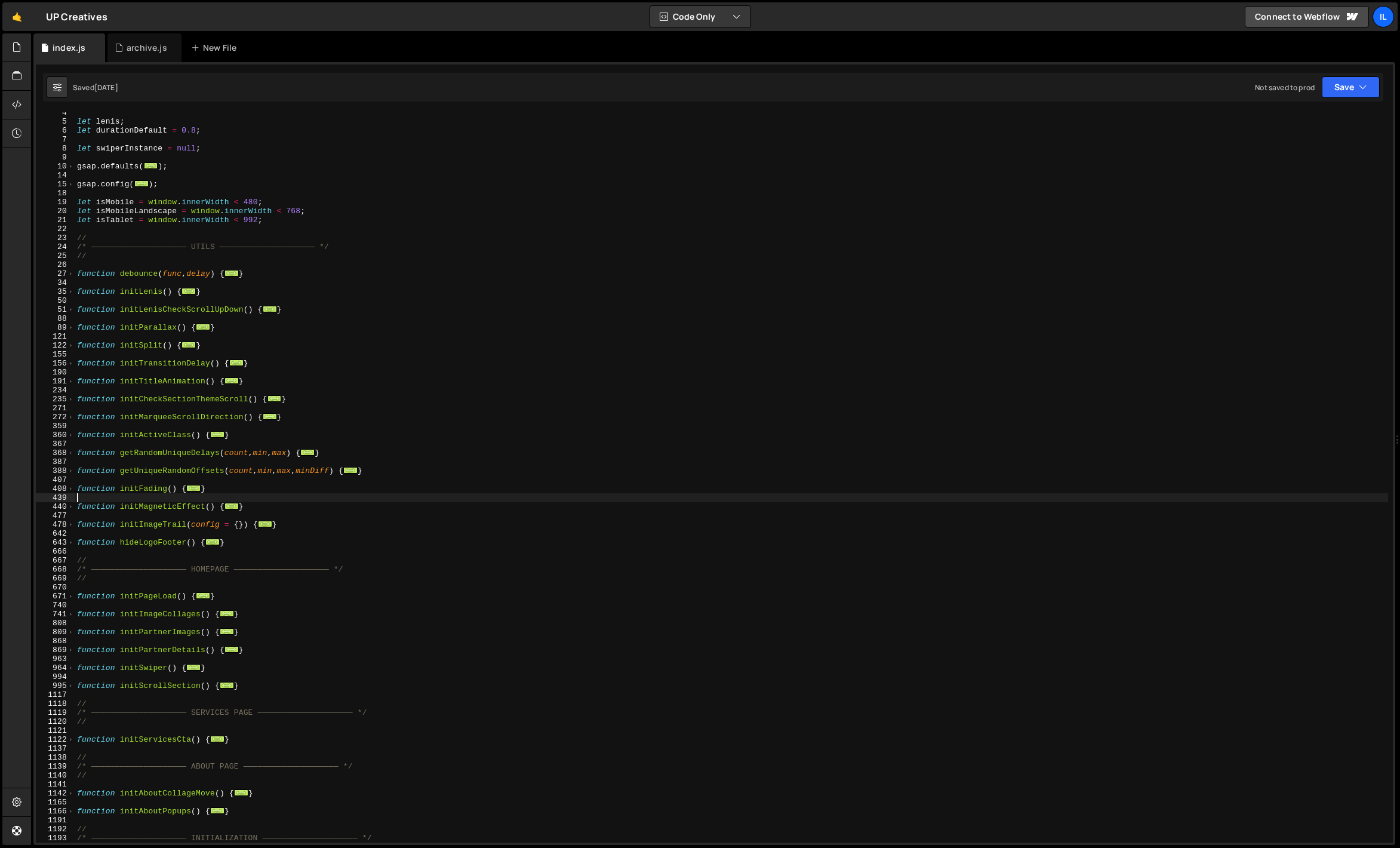
click at [128, 480] on div "let lenis ; let durationDefault = 0.8 ; let swiperInstance = null ; gsap . defa…" at bounding box center [732, 482] width 1313 height 748
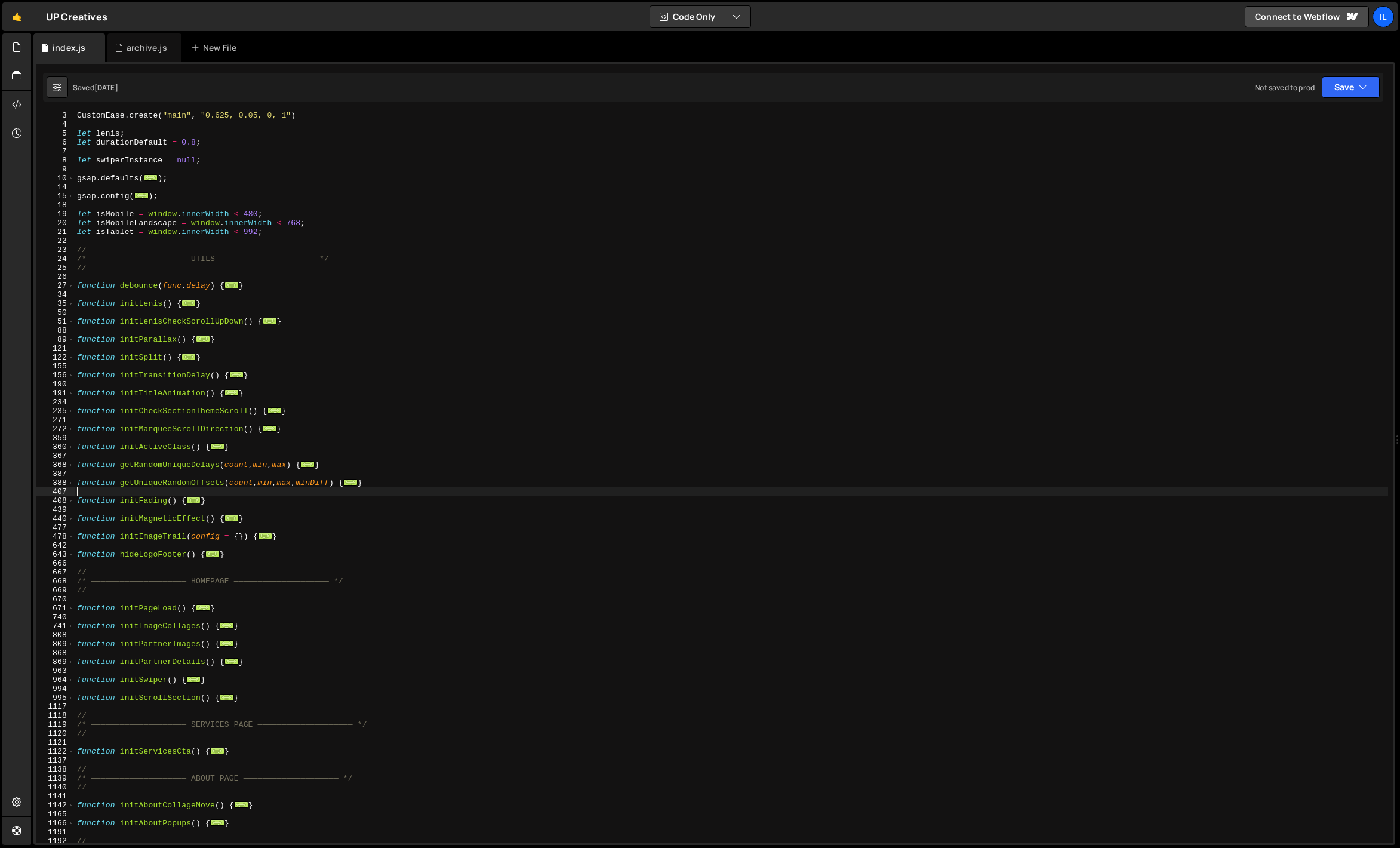
scroll to position [6, 0]
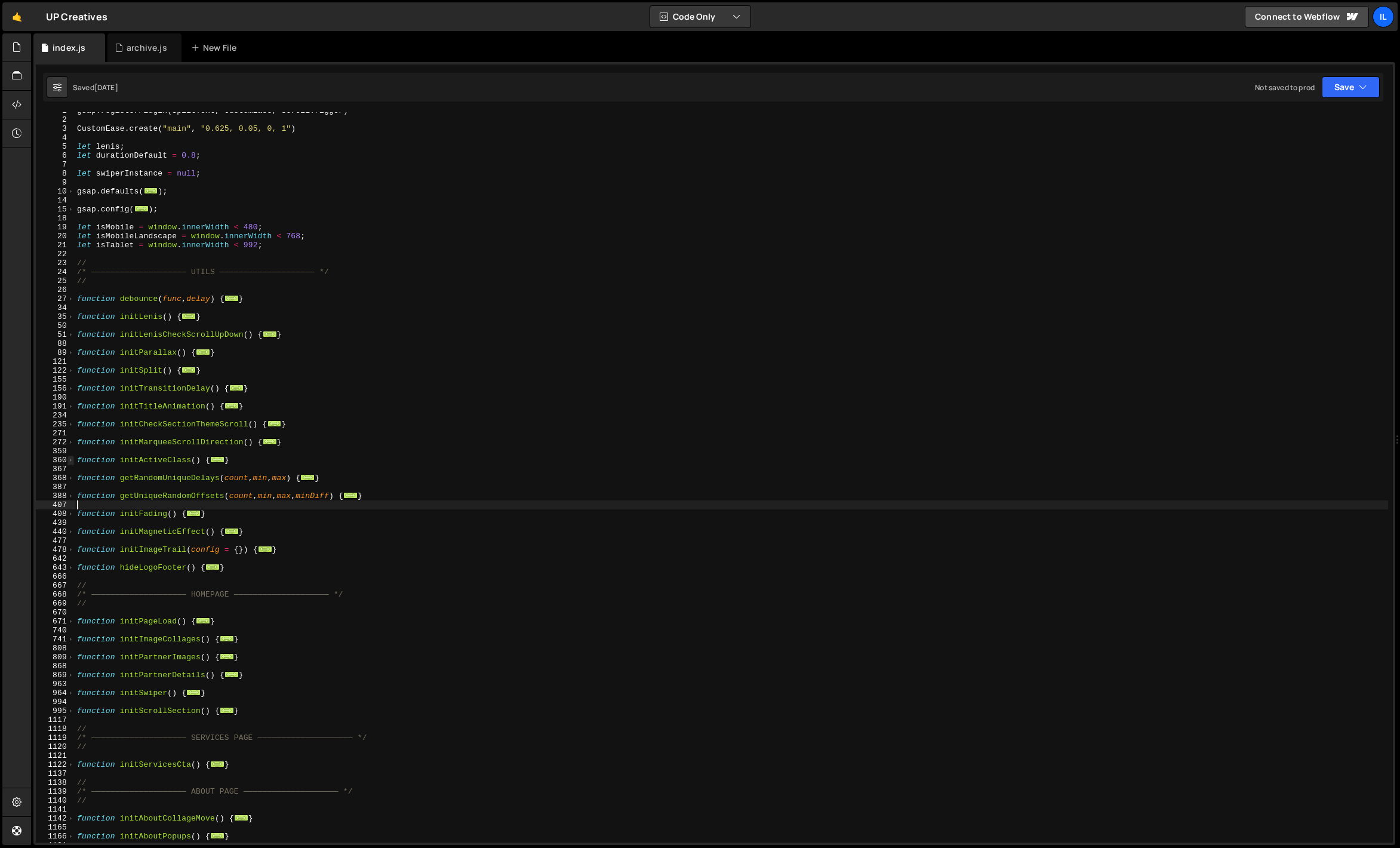
click at [73, 461] on span at bounding box center [71, 460] width 7 height 9
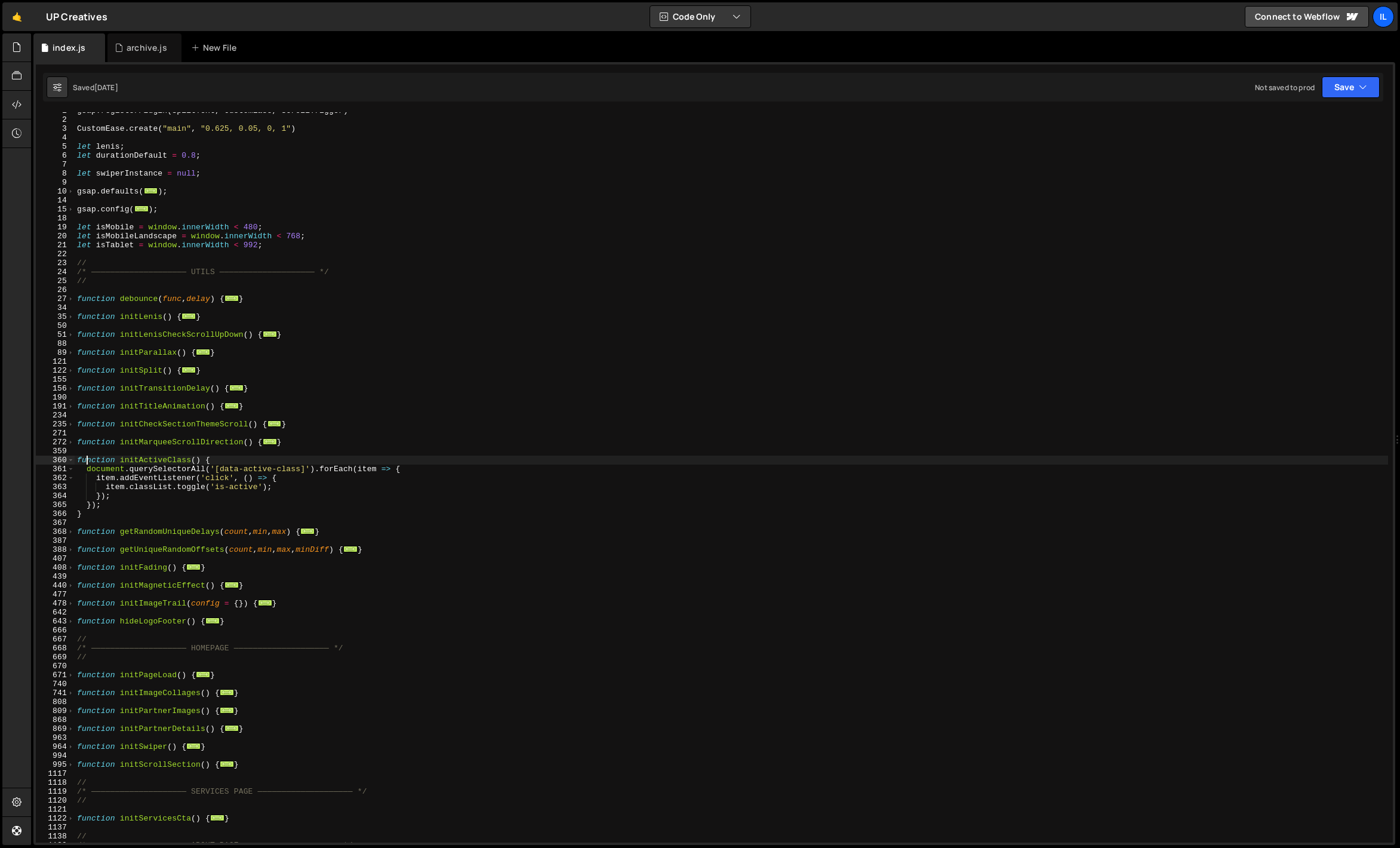
click at [88, 461] on div "gsap . registerPlugin ( SplitText , CustomEase , ScrollTrigger ) CustomEase . c…" at bounding box center [732, 480] width 1313 height 748
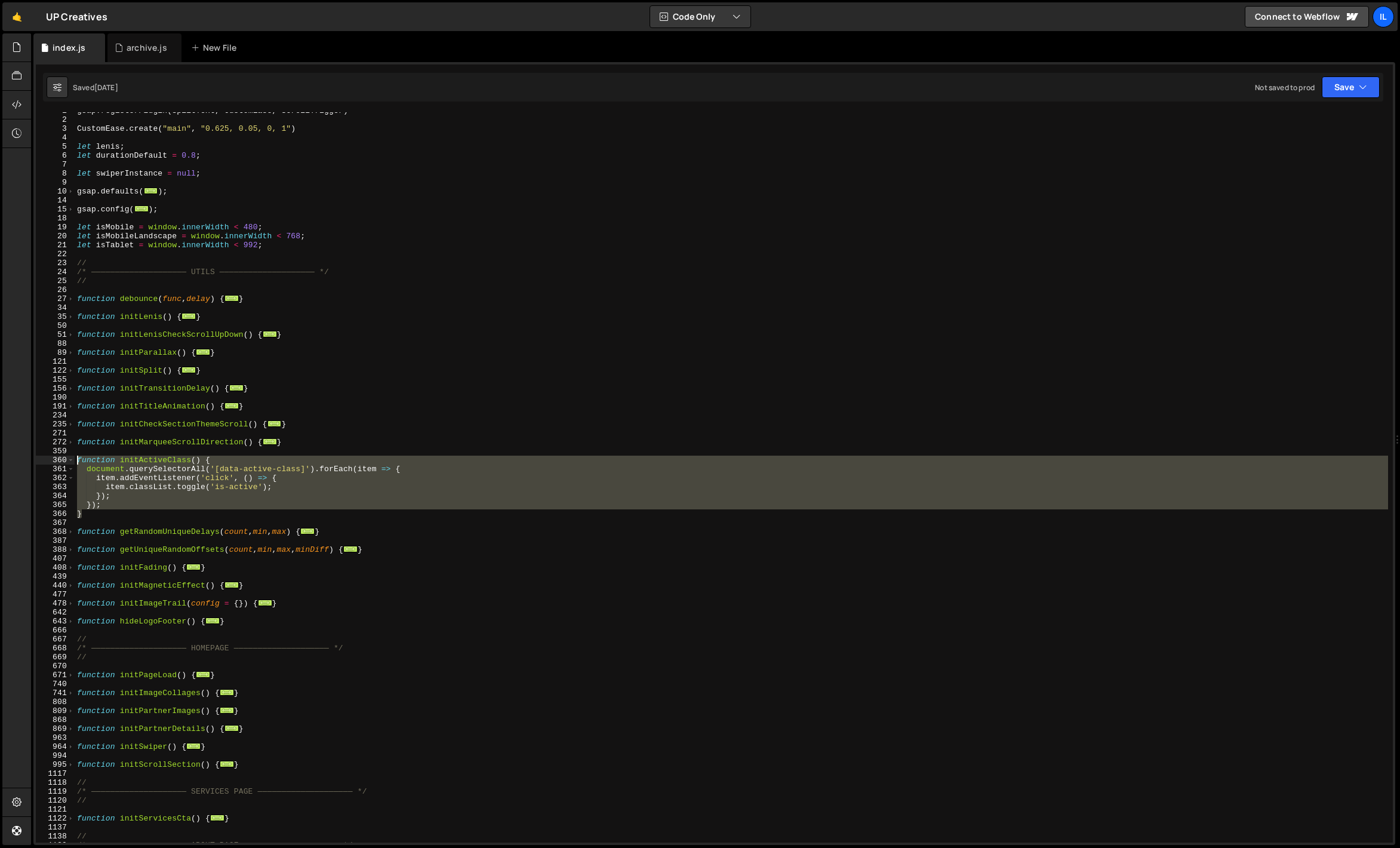
drag, startPoint x: 91, startPoint y: 518, endPoint x: 66, endPoint y: 457, distance: 65.9
click at [66, 457] on div "function initActiveClass() { 1 2 3 4 5 6 7 8 9 10 14 15 18 19 20 21 22 23 24 25…" at bounding box center [714, 477] width 1357 height 730
type textarea "function initActiveClass() { document.querySelectorAll('[data-active-class]').f…"
click at [114, 454] on div "gsap . registerPlugin ( SplitText , CustomEase , ScrollTrigger ) CustomEase . c…" at bounding box center [732, 480] width 1313 height 748
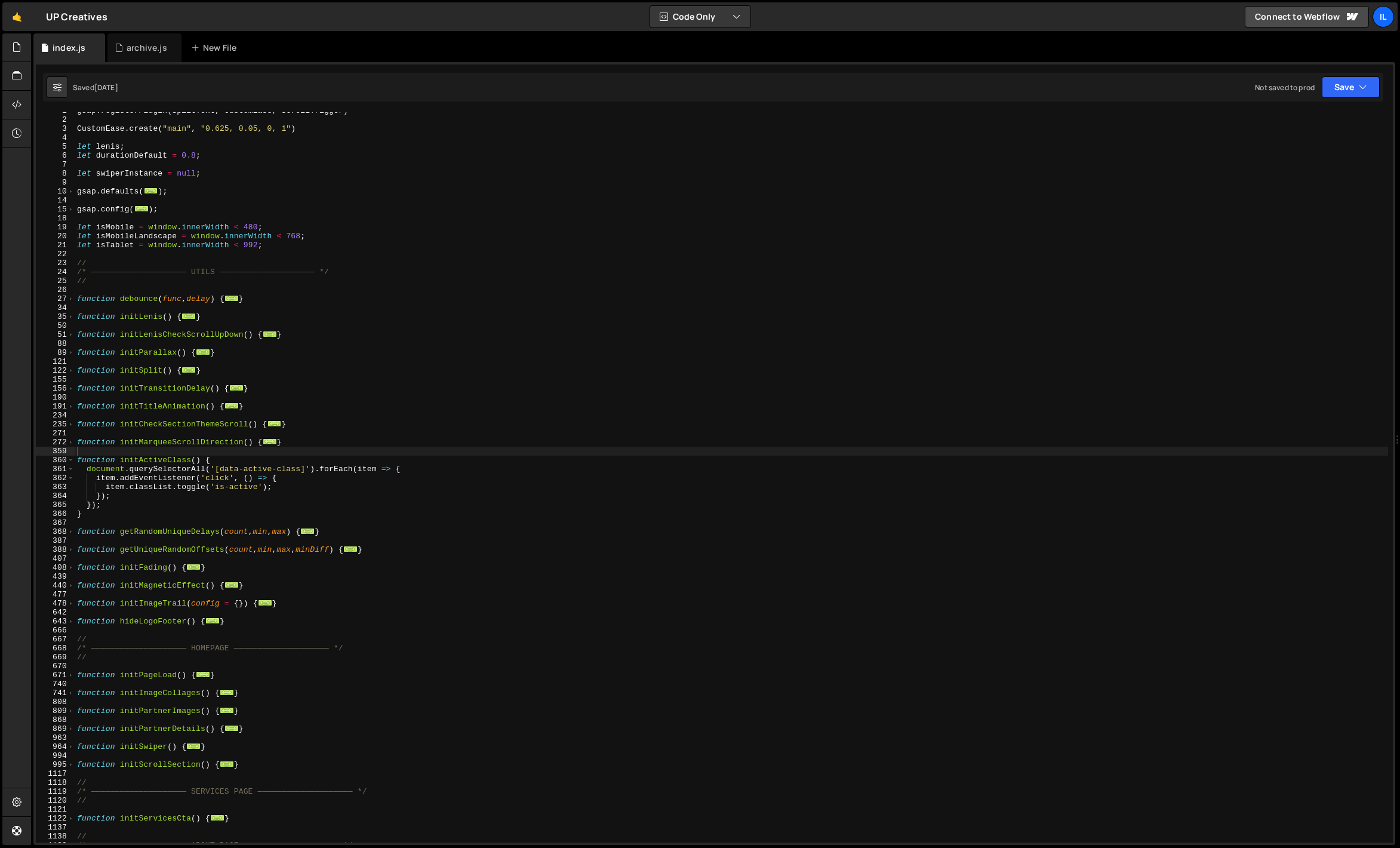
click at [166, 452] on div "gsap . registerPlugin ( SplitText , CustomEase , ScrollTrigger ) CustomEase . c…" at bounding box center [732, 480] width 1313 height 748
click at [9, 18] on link "🤙" at bounding box center [17, 16] width 30 height 29
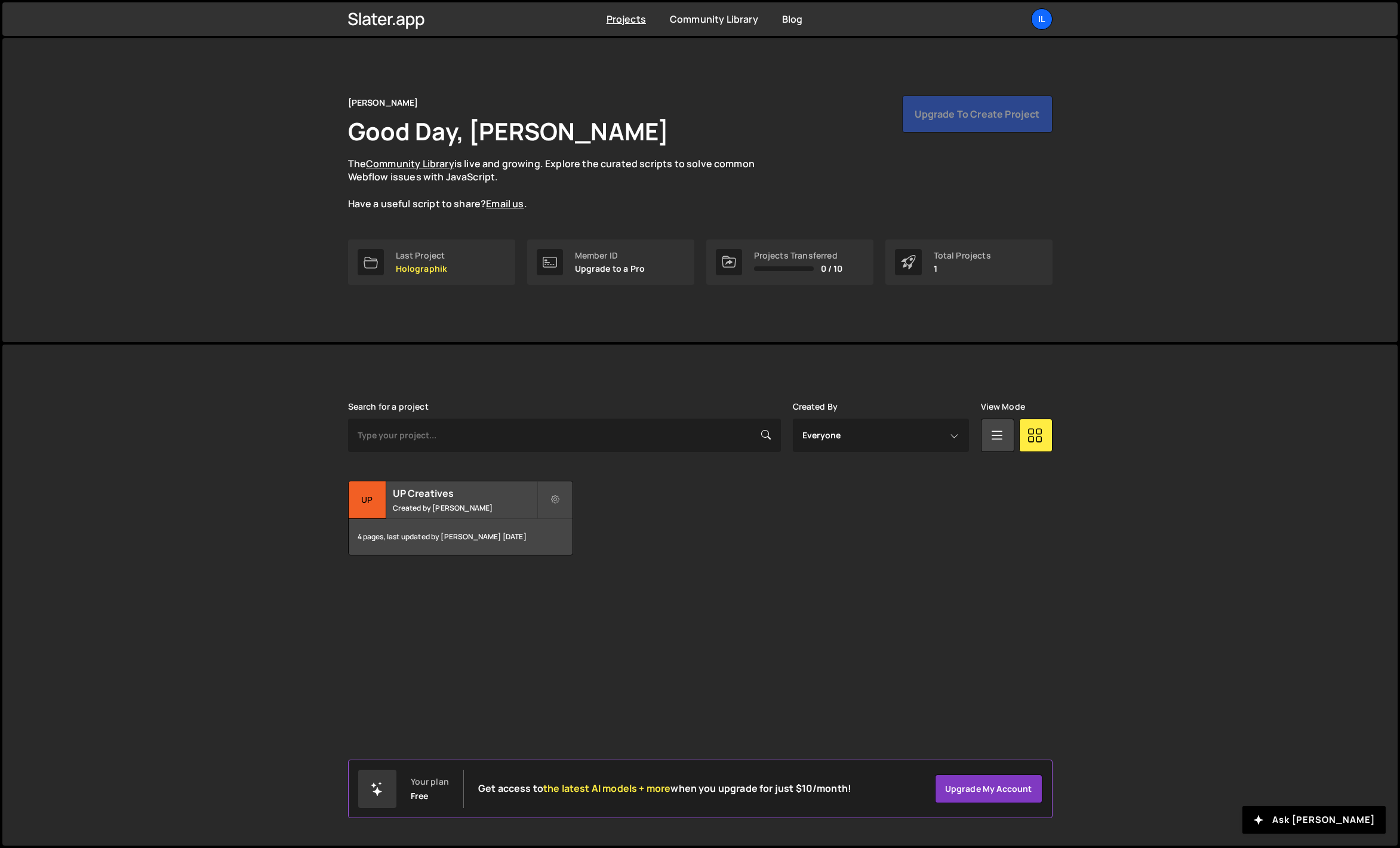
click at [1032, 33] on div "Projects Community Library Blog Il Your current team is Ilja van Eck Projects Y…" at bounding box center [700, 19] width 741 height 34
click at [1035, 27] on div "Il" at bounding box center [1042, 19] width 21 height 21
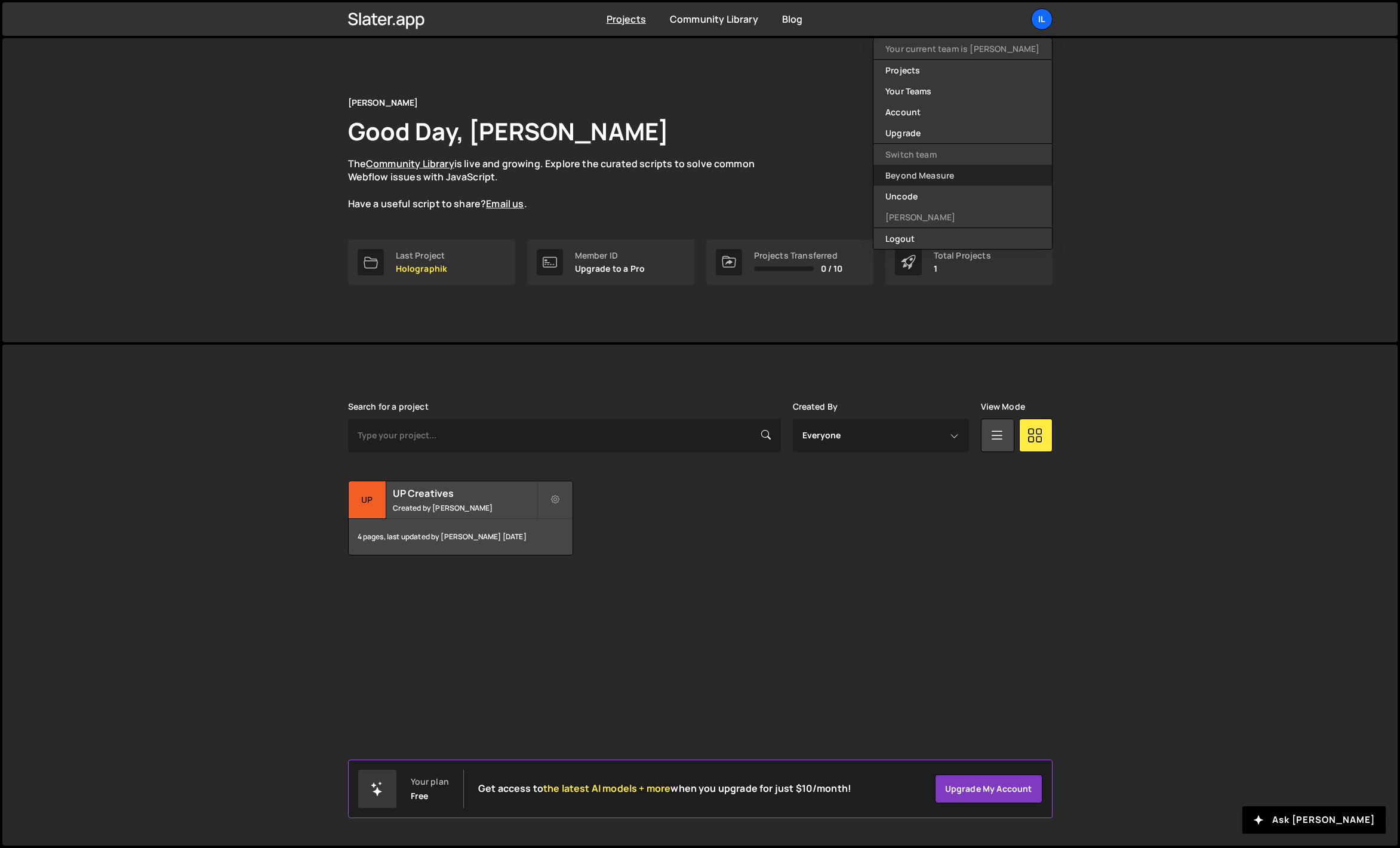
click at [957, 176] on link "Beyond Measure" at bounding box center [962, 175] width 178 height 21
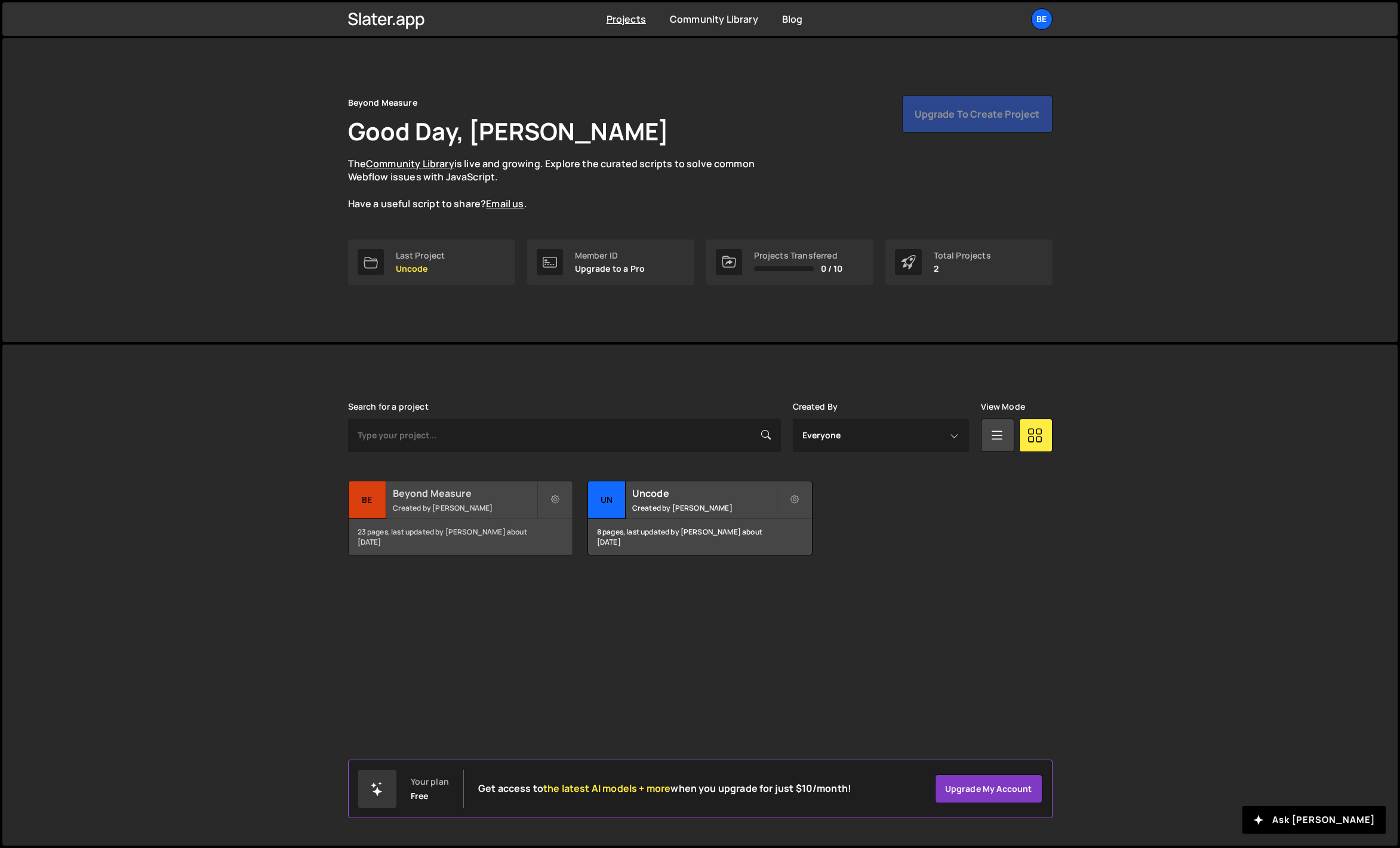
click at [415, 502] on div "Beyond Measure Created by Olaf van der Heijden" at bounding box center [461, 499] width 224 height 37
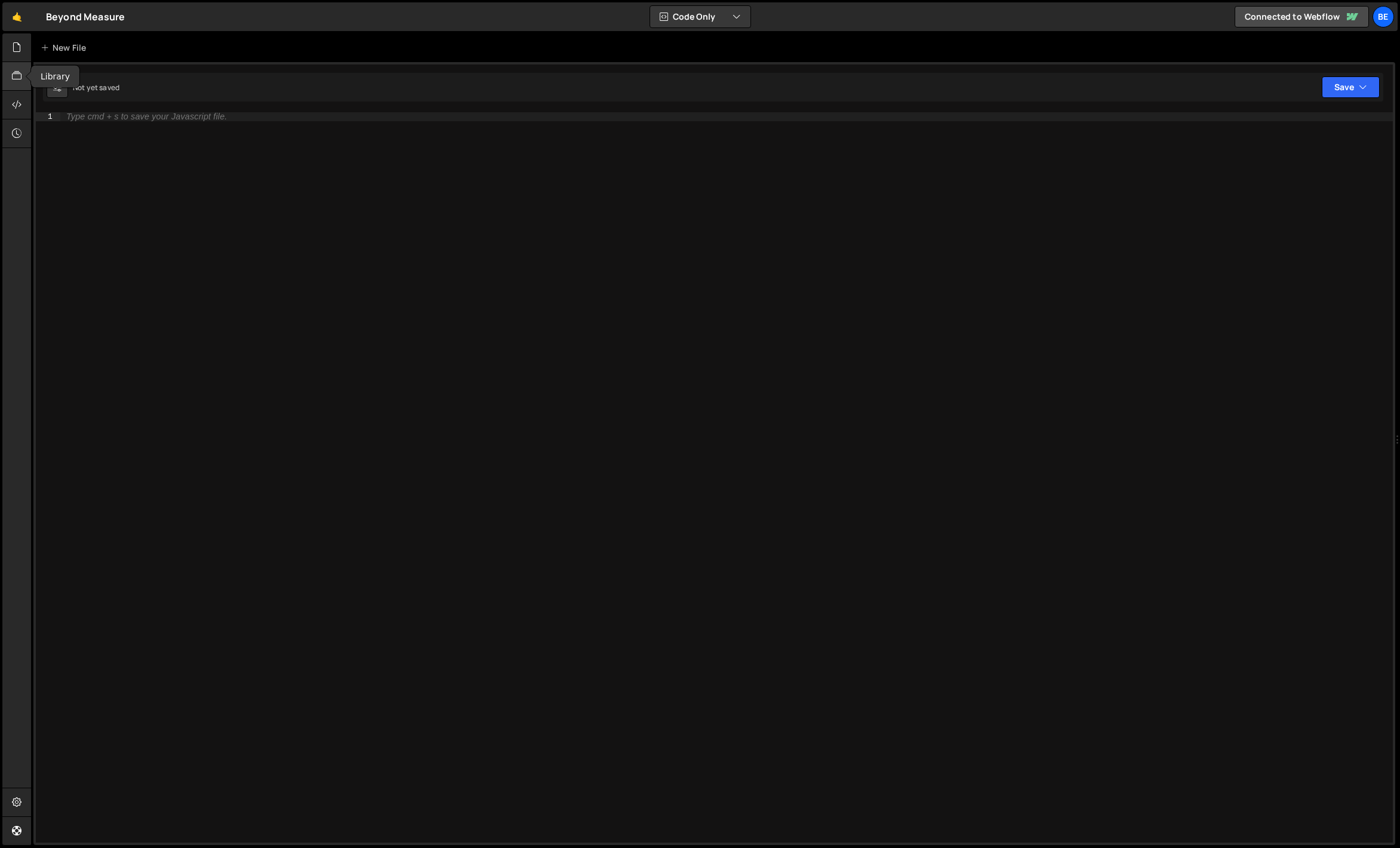
click at [18, 71] on icon at bounding box center [16, 76] width 10 height 13
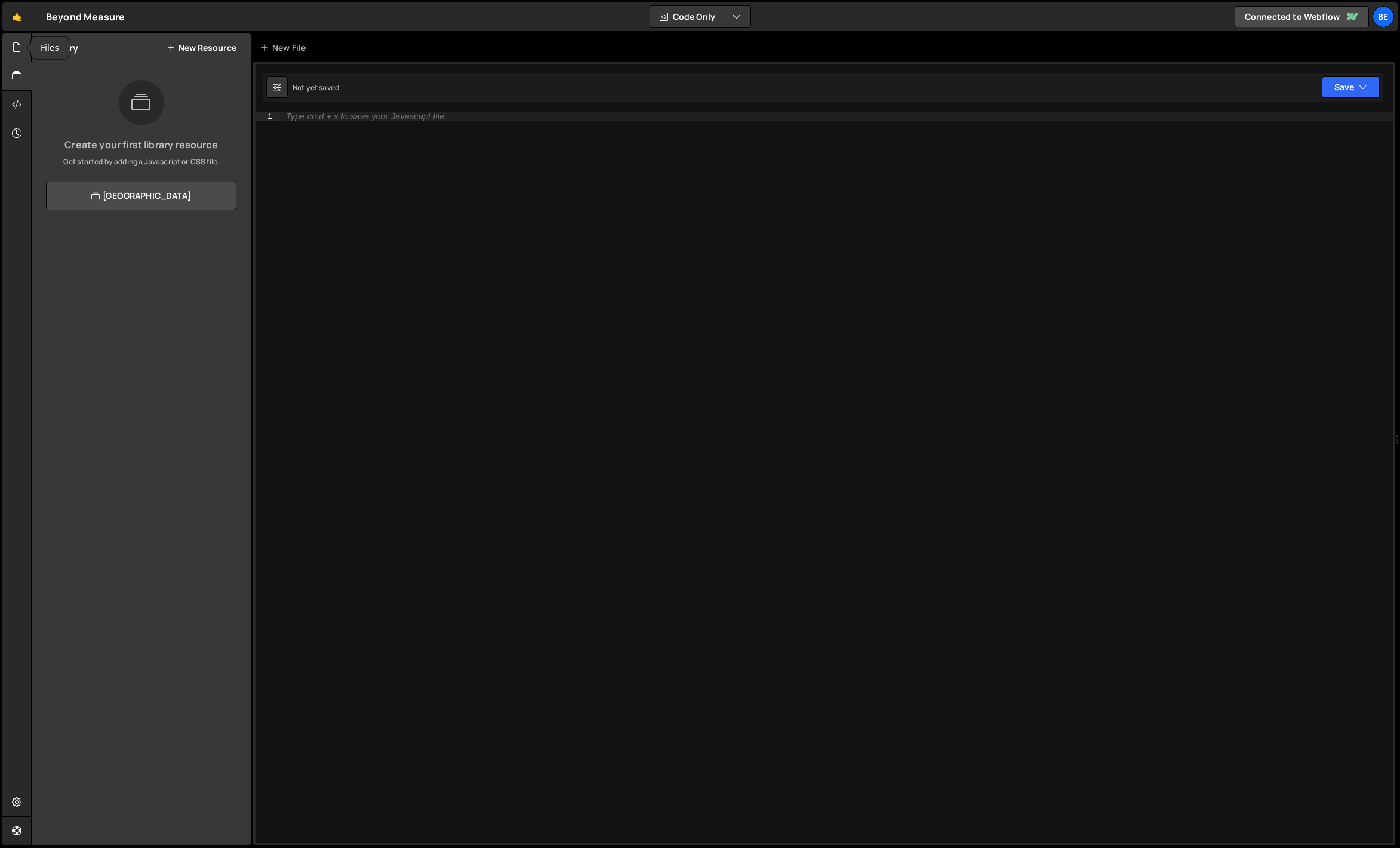
click at [18, 58] on div at bounding box center [17, 48] width 30 height 29
click at [101, 105] on div "0 anton mobility.js 0" at bounding box center [148, 97] width 205 height 24
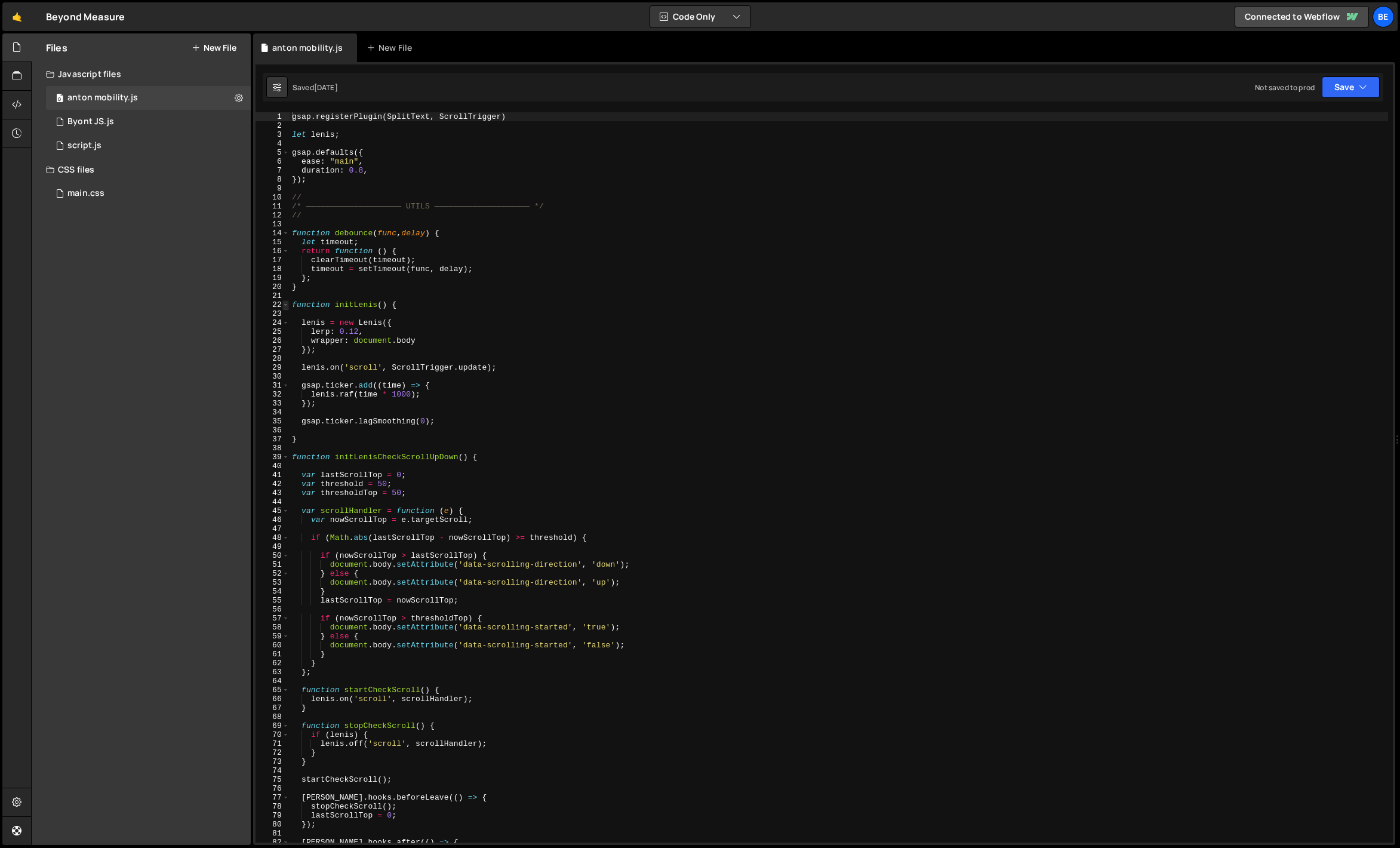
type textarea "gsap.registerPlugin(SplitText, ScrollTrigger)"
click at [288, 306] on span at bounding box center [286, 305] width 7 height 9
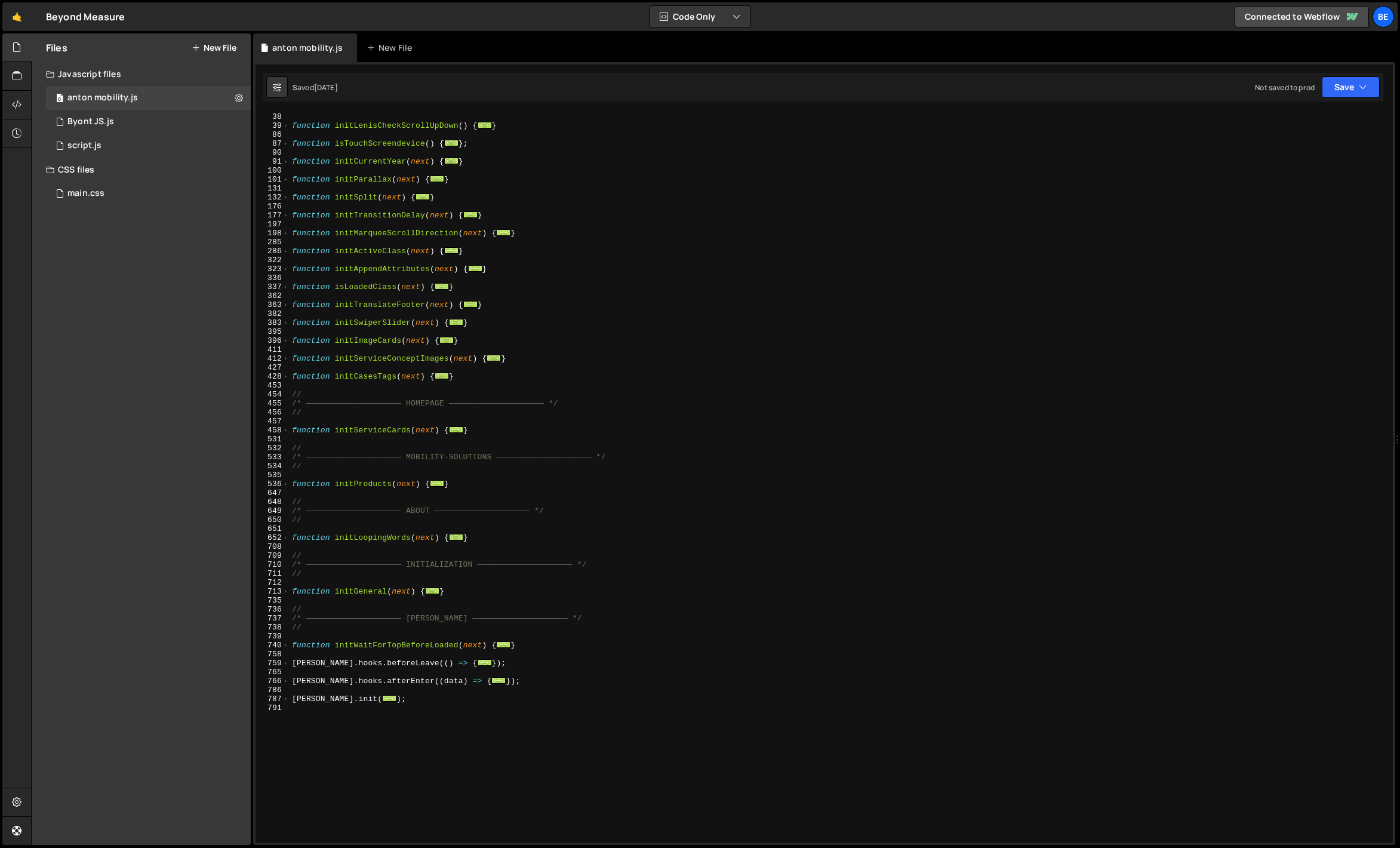
scroll to position [49, 0]
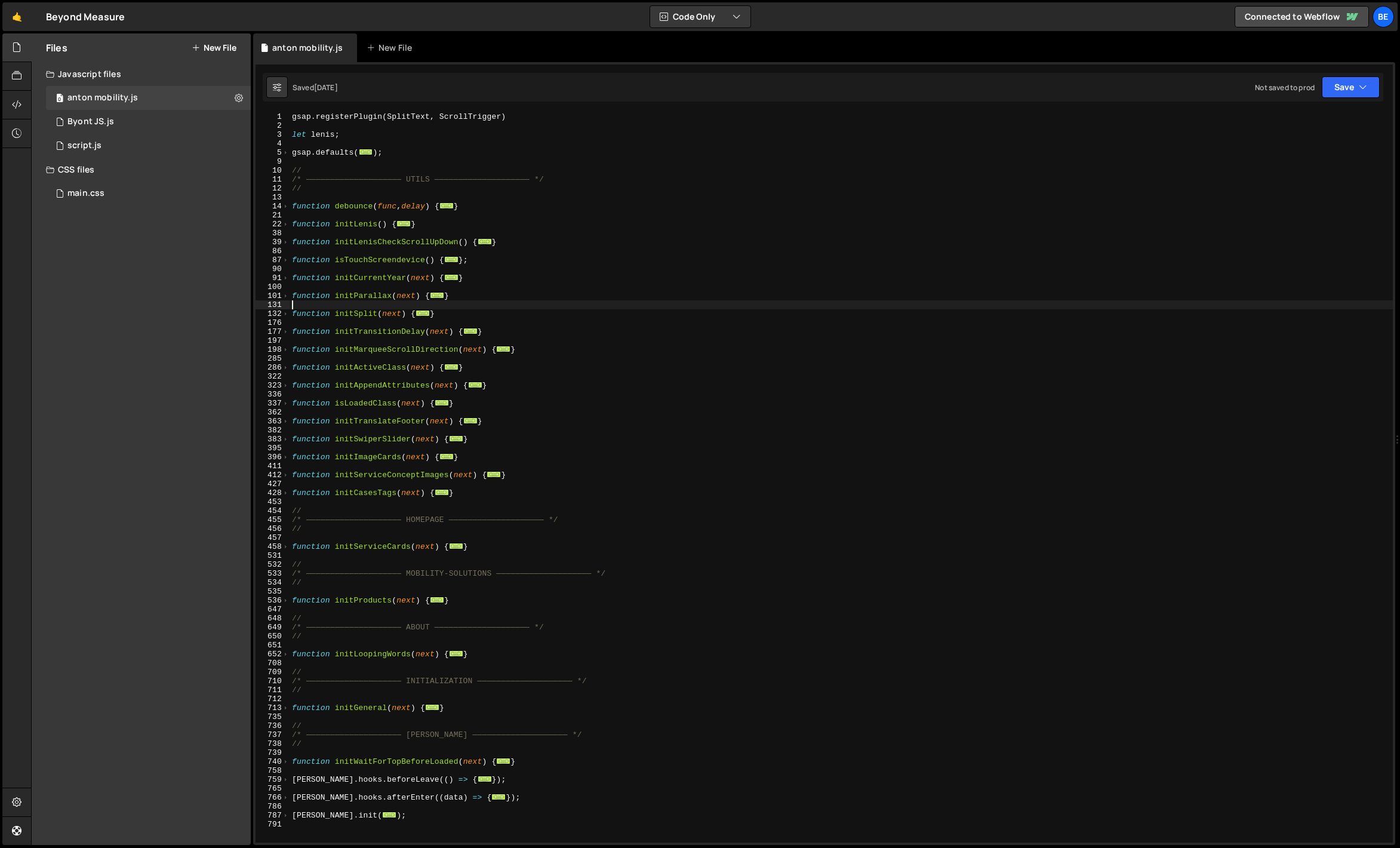
click at [353, 301] on div "gsap . registerPlugin ( SplitText , ScrollTrigger ) let [PERSON_NAME] ; gsap . …" at bounding box center [840, 486] width 1103 height 748
click at [6, 42] on div at bounding box center [17, 48] width 30 height 29
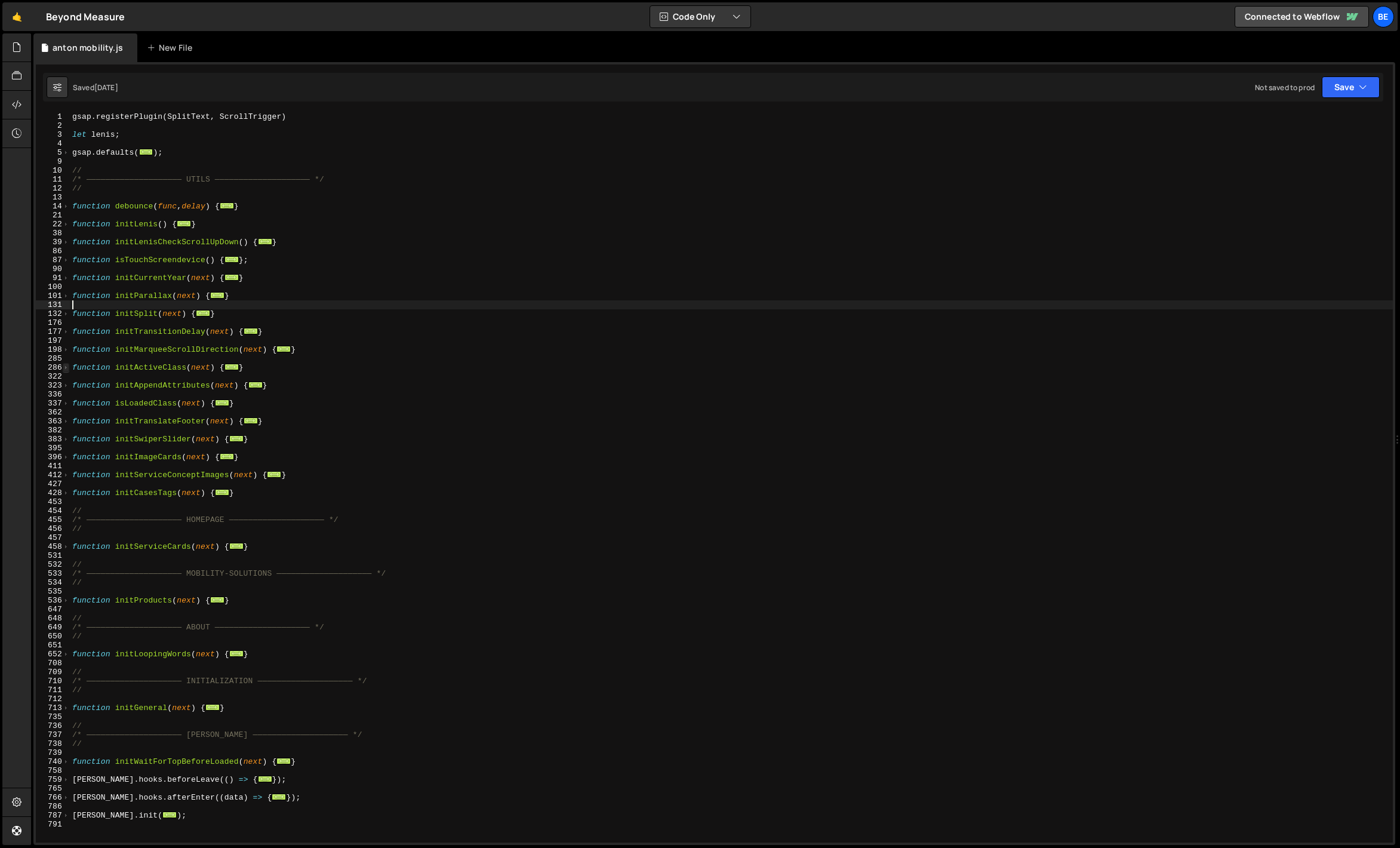
click at [64, 365] on span at bounding box center [66, 368] width 7 height 9
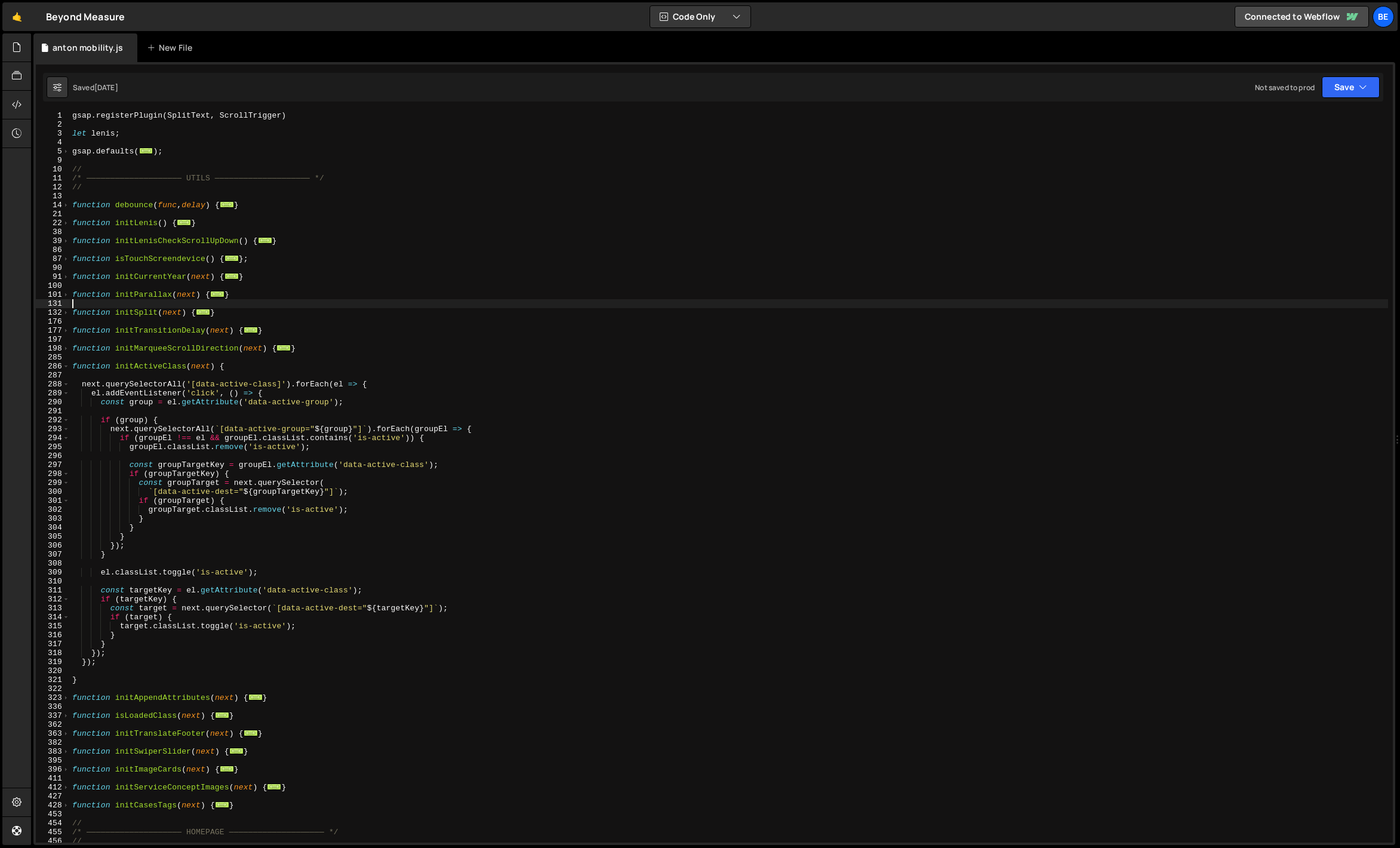
scroll to position [46, 0]
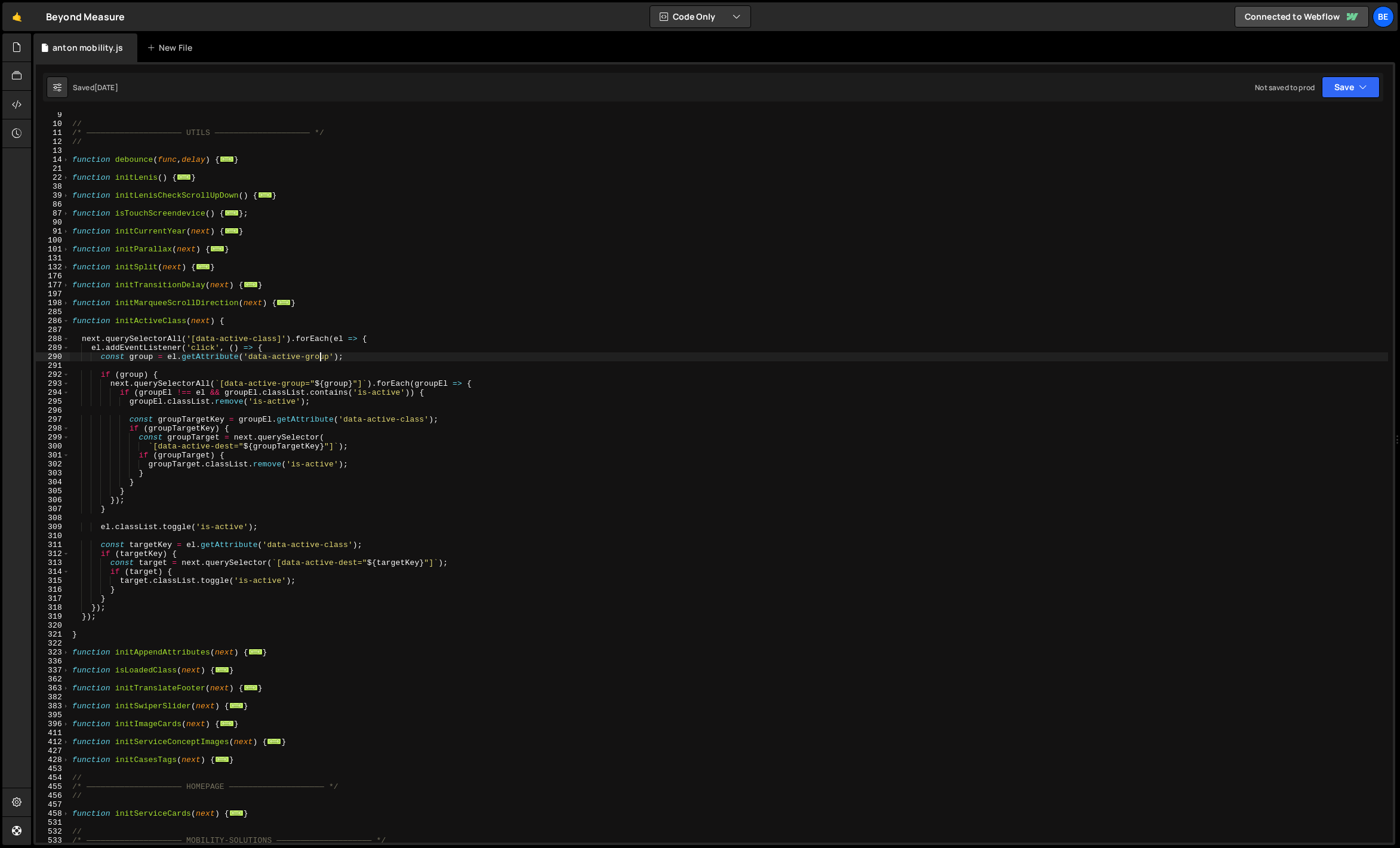
click at [318, 357] on div "// /* ———————————————————— UTILS ———————————————————— */ // function debounce (…" at bounding box center [729, 485] width 1318 height 748
click at [285, 371] on div "// /* ———————————————————— UTILS ———————————————————— */ // function debounce (…" at bounding box center [729, 485] width 1318 height 748
type textarea "if (group) {"
click at [253, 368] on div "// /* ———————————————————— UTILS ———————————————————— */ // function debounce (…" at bounding box center [729, 485] width 1318 height 748
drag, startPoint x: 278, startPoint y: 341, endPoint x: 203, endPoint y: 340, distance: 75.0
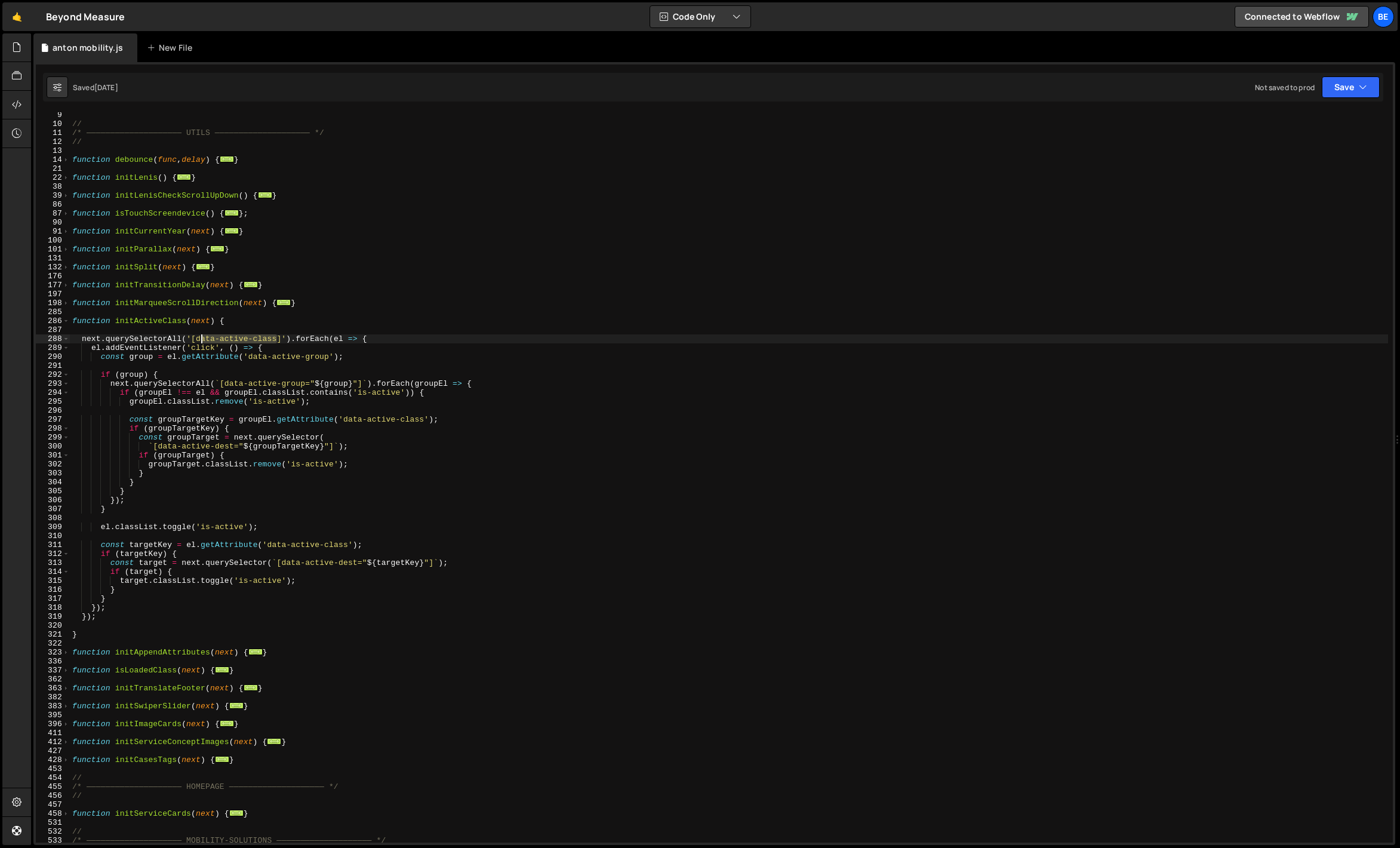
click at [203, 340] on div "// /* ———————————————————— UTILS ———————————————————— */ // function debounce (…" at bounding box center [729, 485] width 1318 height 748
type textarea "next.querySelectorAll('[data-active-class]').forEach(el => {"
click at [203, 340] on div "// /* ———————————————————— UTILS ———————————————————— */ // function debounce (…" at bounding box center [729, 477] width 1318 height 730
click at [86, 644] on div "// /* ———————————————————— UTILS ———————————————————— */ // function debounce (…" at bounding box center [729, 485] width 1318 height 748
click at [92, 628] on div "// /* ———————————————————— UTILS ———————————————————— */ // function debounce (…" at bounding box center [729, 485] width 1318 height 748
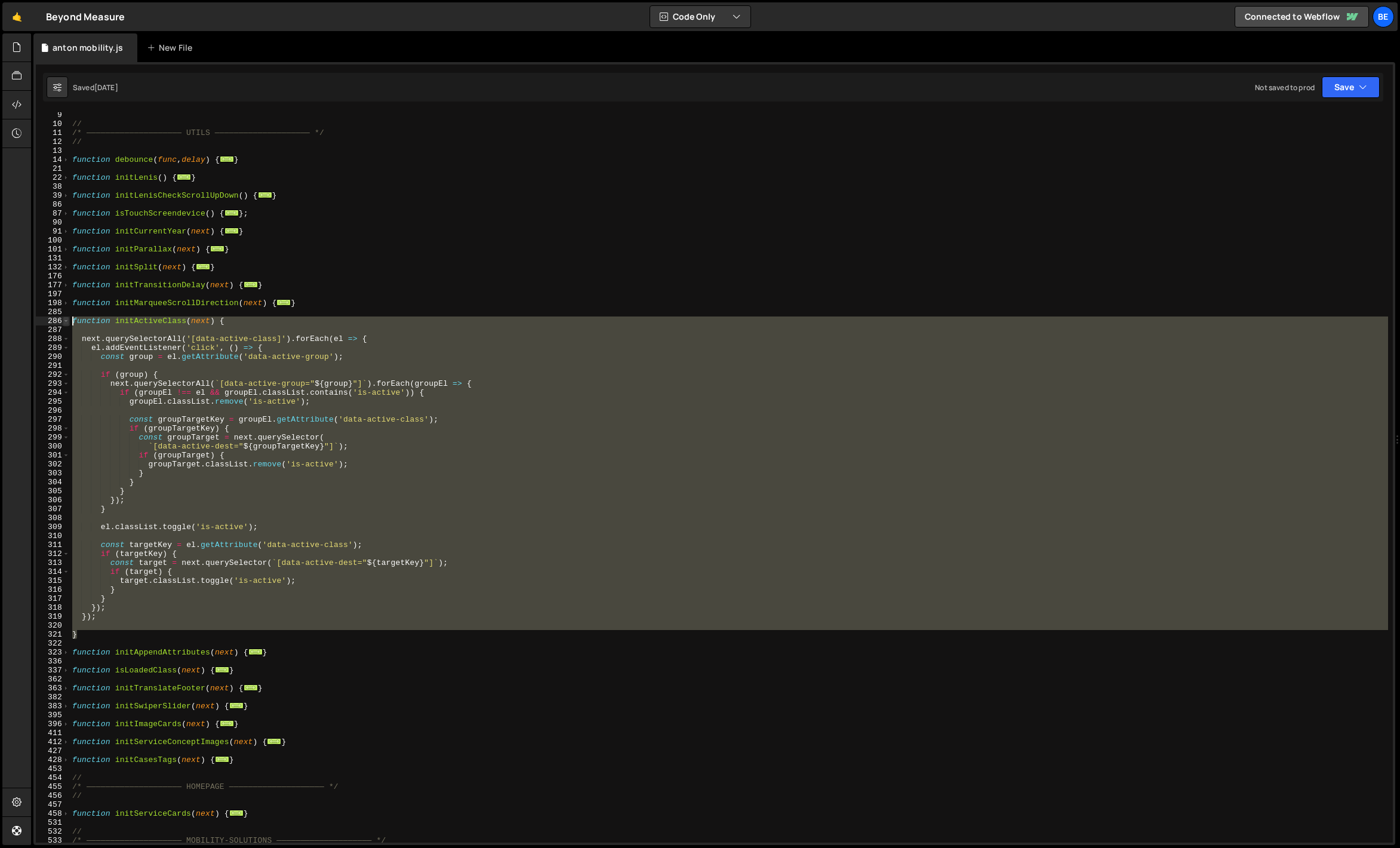
drag, startPoint x: 86, startPoint y: 635, endPoint x: 66, endPoint y: 322, distance: 313.6
click at [66, 322] on div "9 10 11 12 13 14 21 22 38 39 86 87 90 91 100 101 131 132 176 177 197 198 285 28…" at bounding box center [714, 477] width 1357 height 730
type textarea "function initActiveClass(next) {"
click at [110, 329] on div "// /* ———————————————————— UTILS ———————————————————— */ // function debounce (…" at bounding box center [729, 477] width 1318 height 730
